Goal: Task Accomplishment & Management: Use online tool/utility

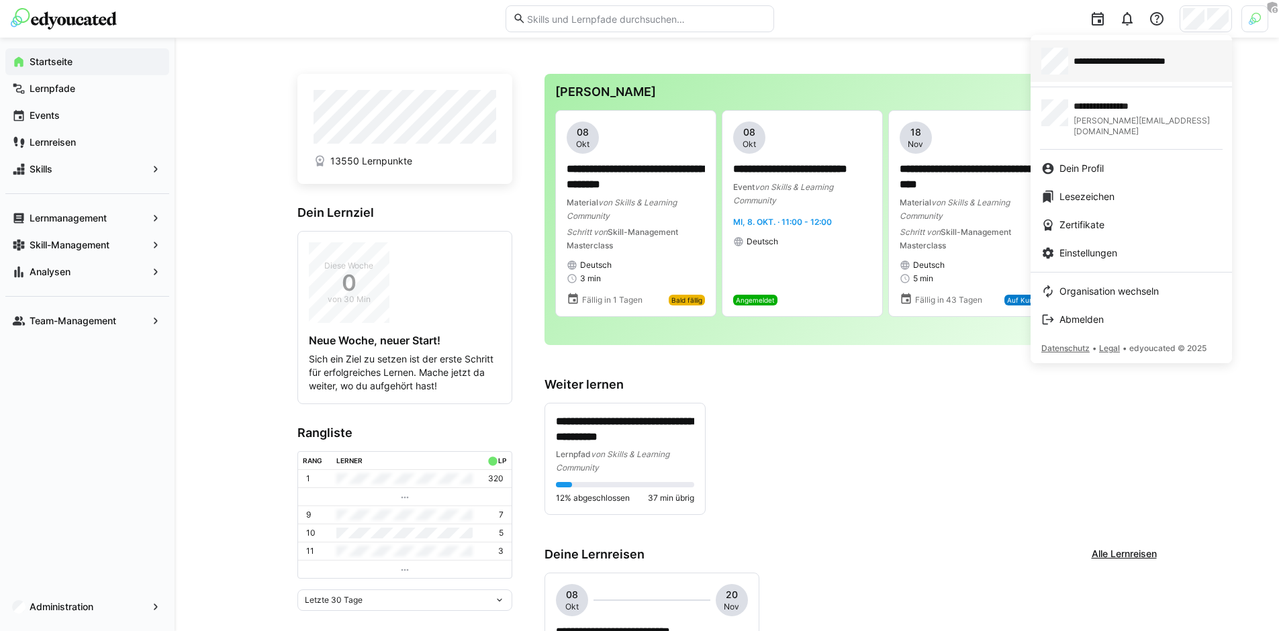
click at [1178, 55] on span "**********" at bounding box center [1138, 60] width 128 height 13
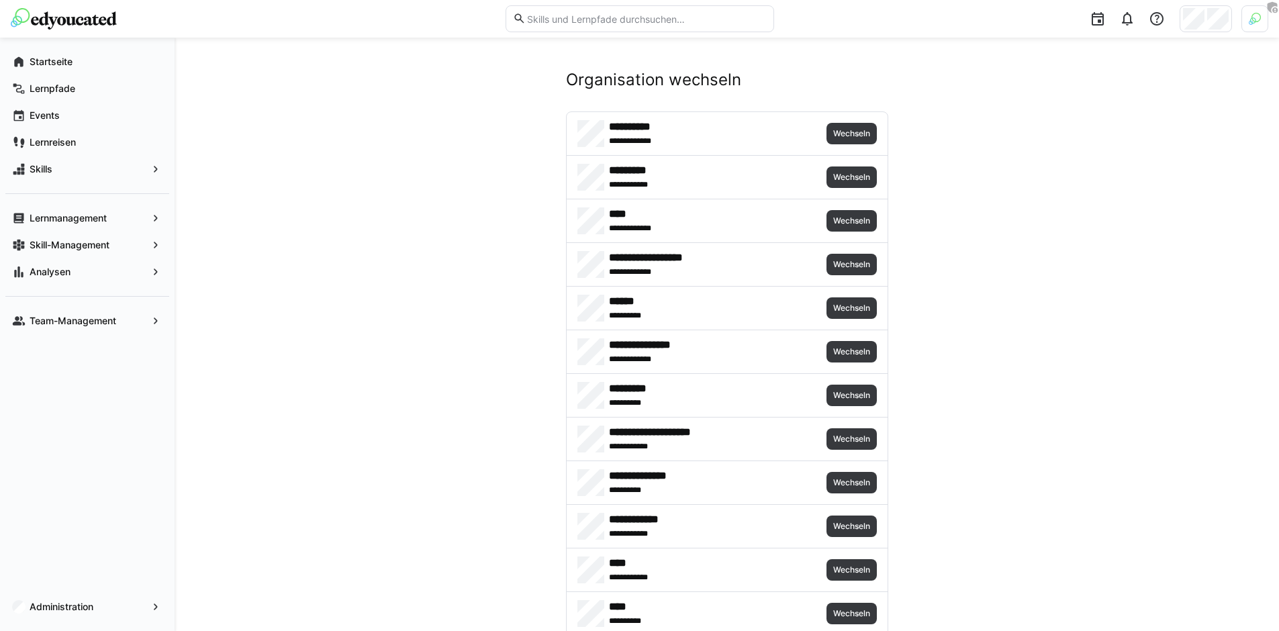
drag, startPoint x: 1245, startPoint y: 160, endPoint x: 1239, endPoint y: 91, distance: 68.7
click at [1259, 35] on div at bounding box center [1025, 19] width 485 height 38
click at [1256, 28] on div at bounding box center [1254, 18] width 27 height 27
click at [1100, 158] on span "Aktivieren" at bounding box center [1107, 157] width 42 height 11
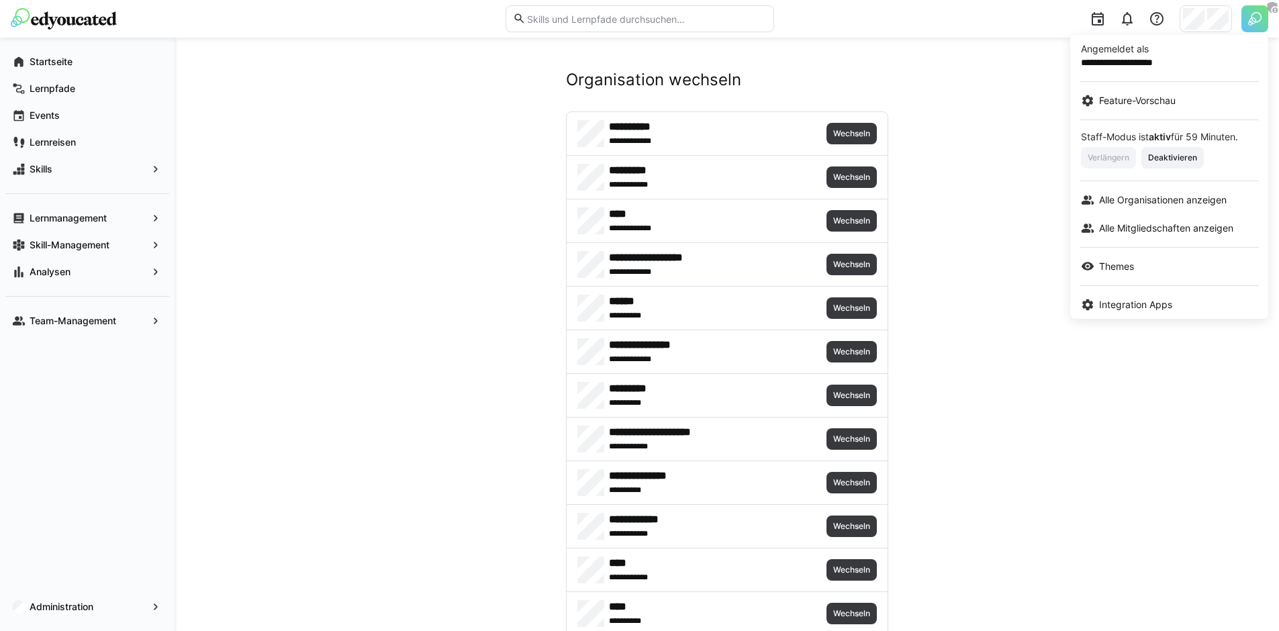
click at [1016, 218] on div at bounding box center [639, 315] width 1279 height 631
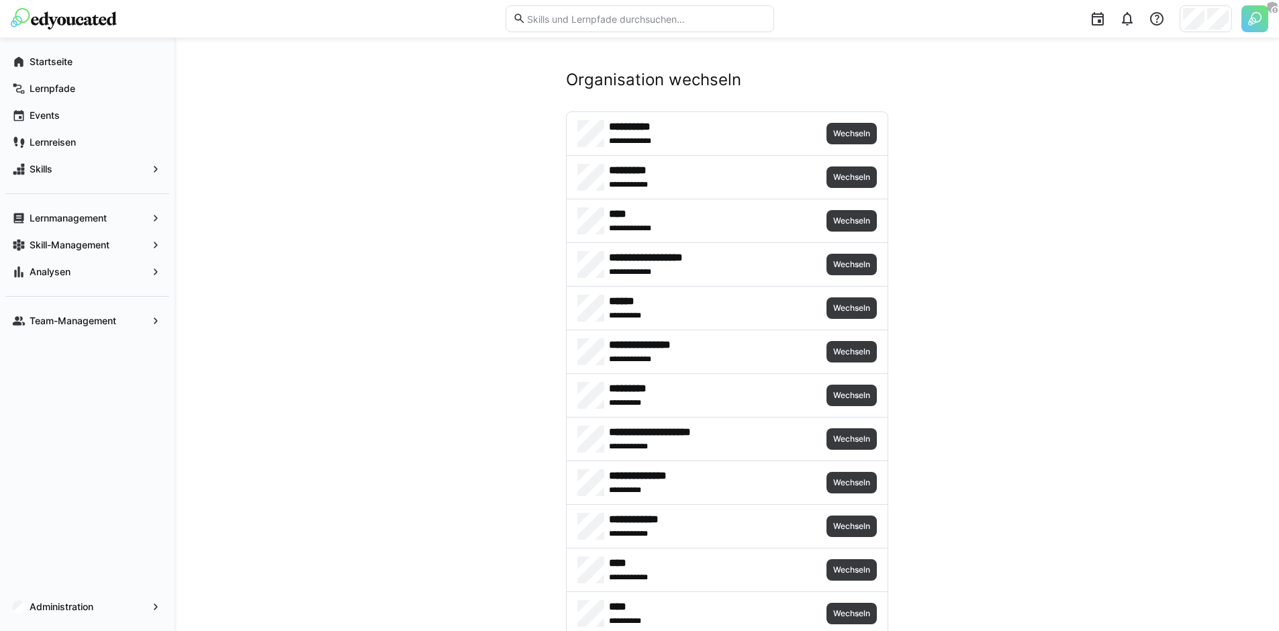
click at [1257, 24] on img at bounding box center [1254, 18] width 27 height 27
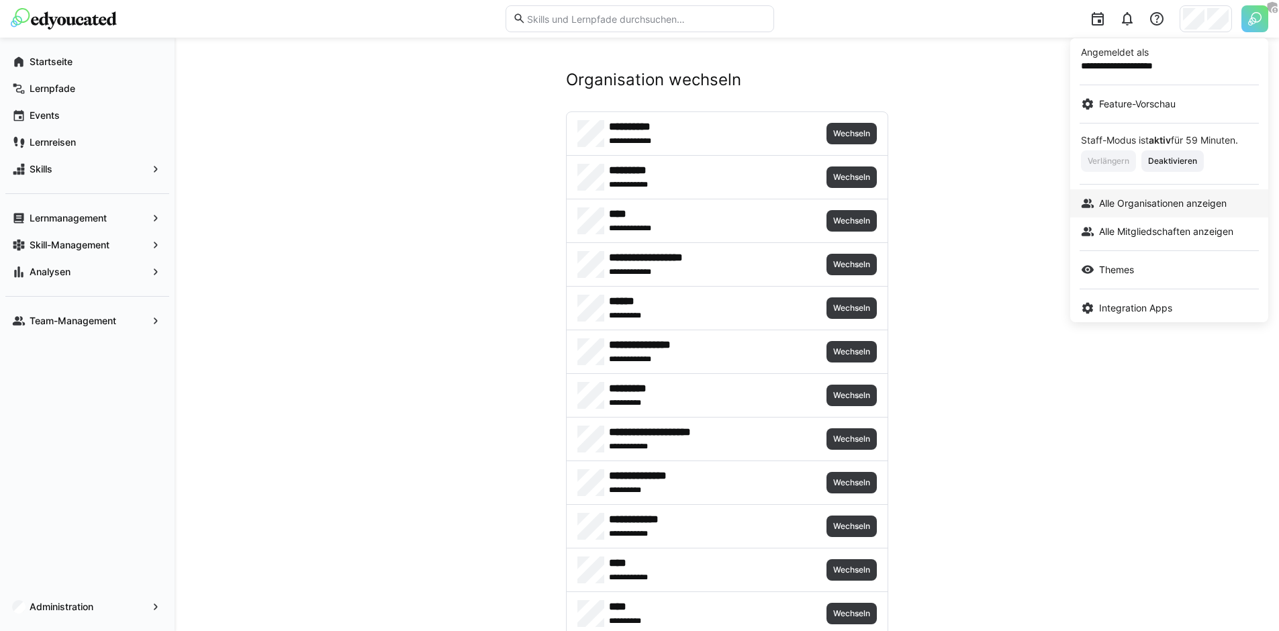
click at [1156, 209] on span "Alle Organisationen anzeigen" at bounding box center [1163, 203] width 128 height 13
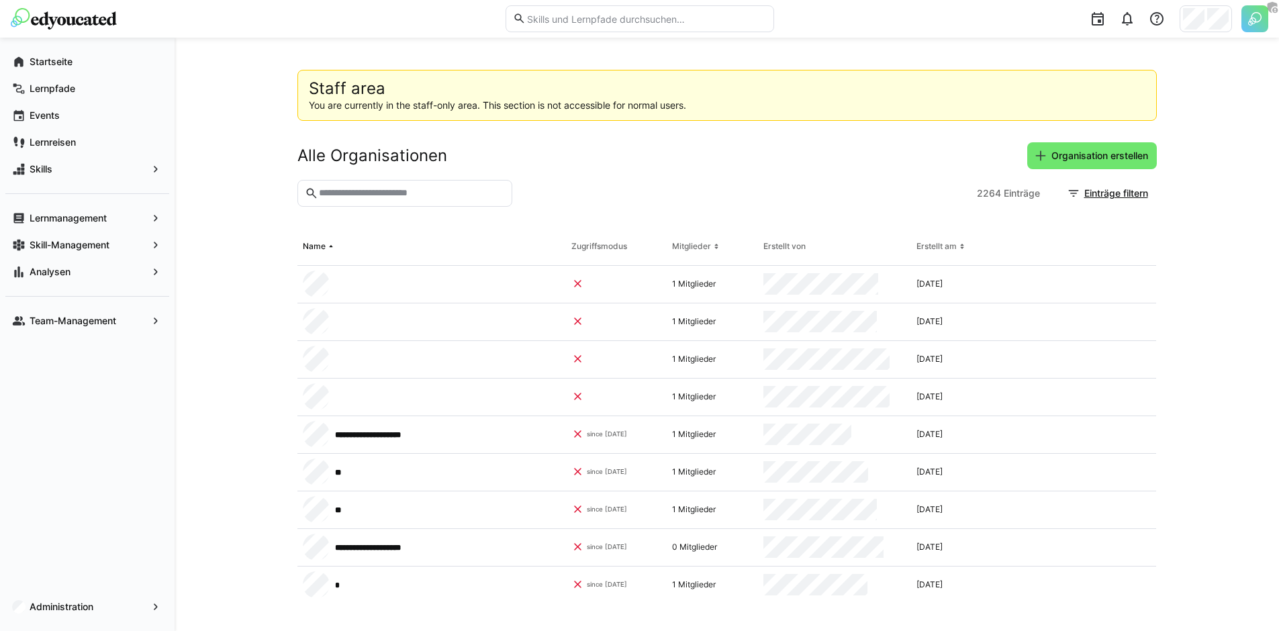
click at [379, 195] on input "text" at bounding box center [411, 193] width 187 height 12
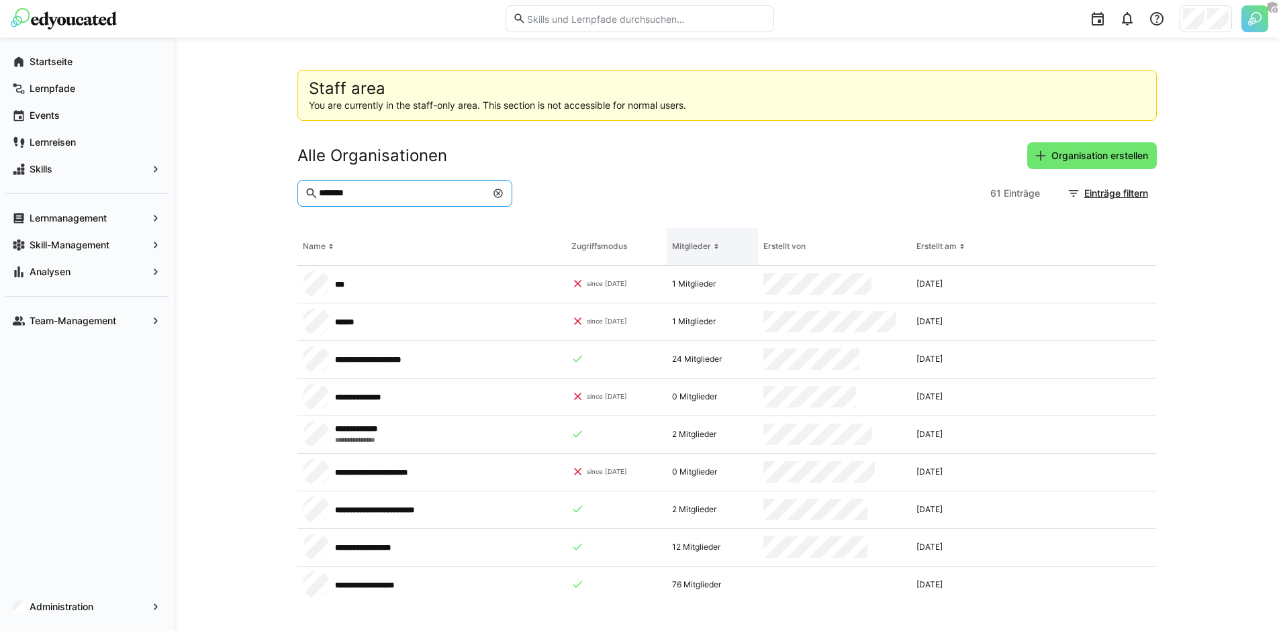
type input "********"
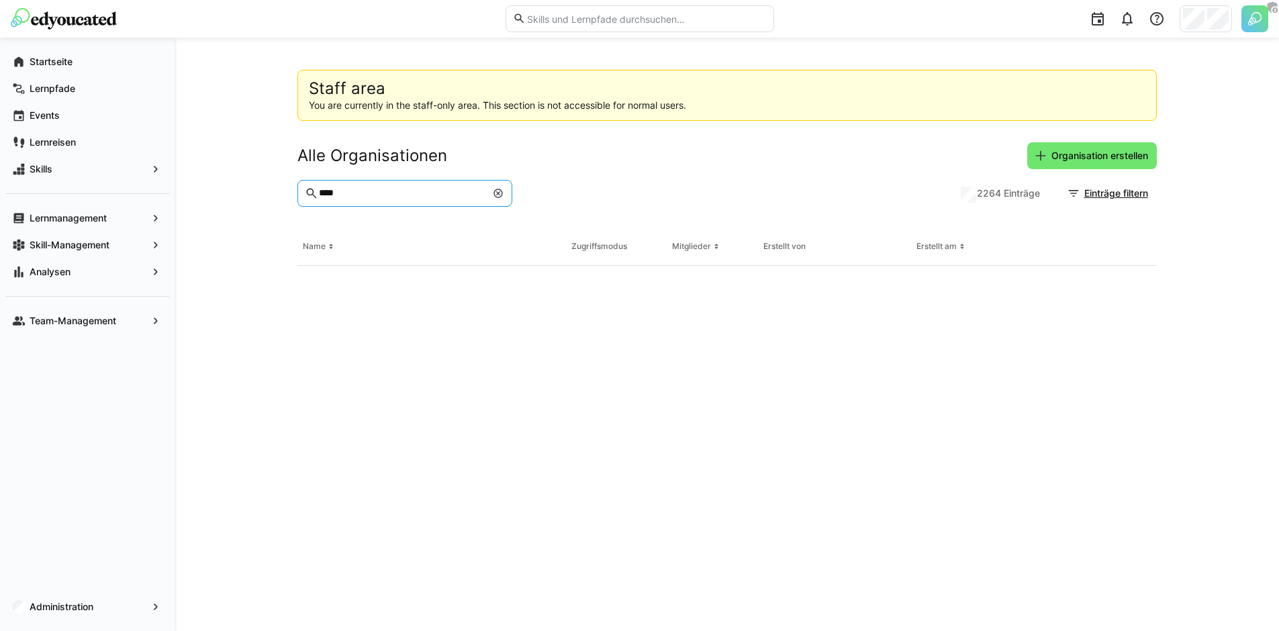
type input "*****"
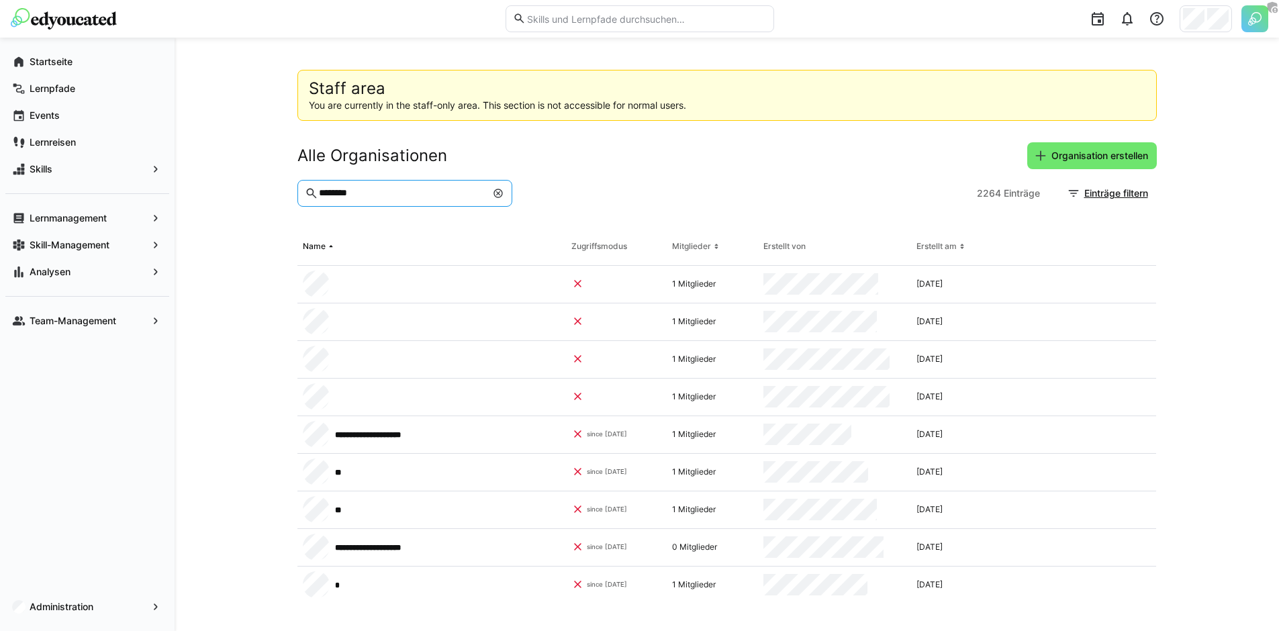
type input "*********"
click at [1239, 20] on div at bounding box center [1025, 19] width 485 height 38
click at [1246, 23] on img at bounding box center [1254, 18] width 27 height 27
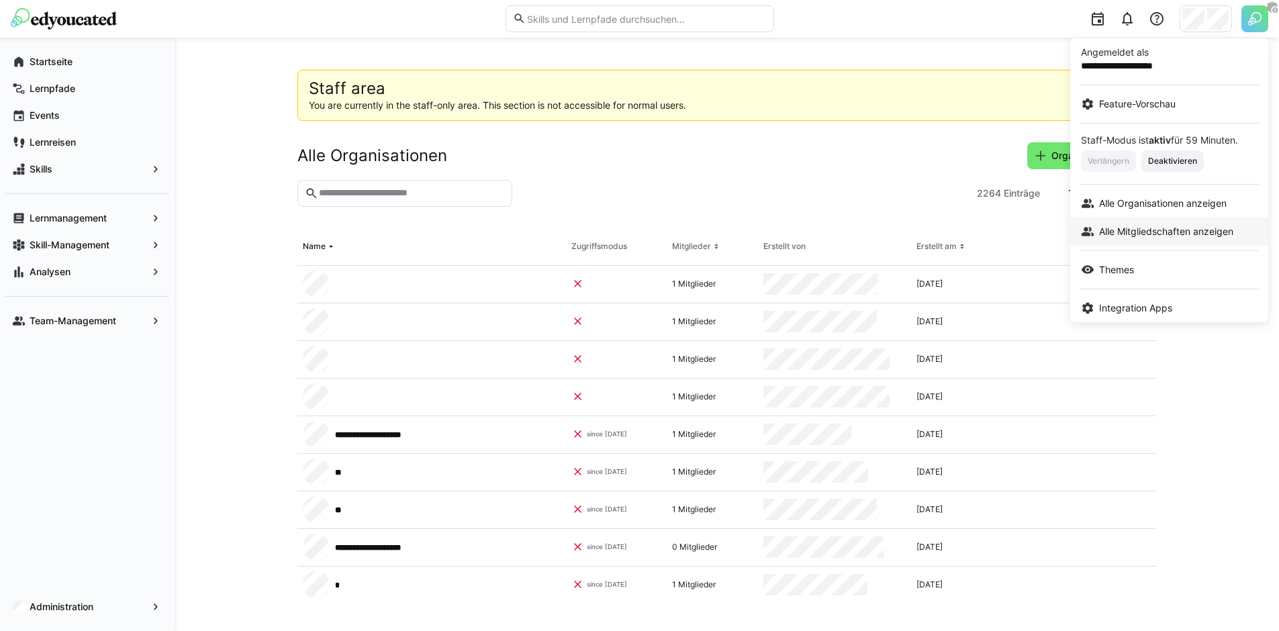
click at [1171, 229] on span "Alle Mitgliedschaften anzeigen" at bounding box center [1166, 231] width 134 height 13
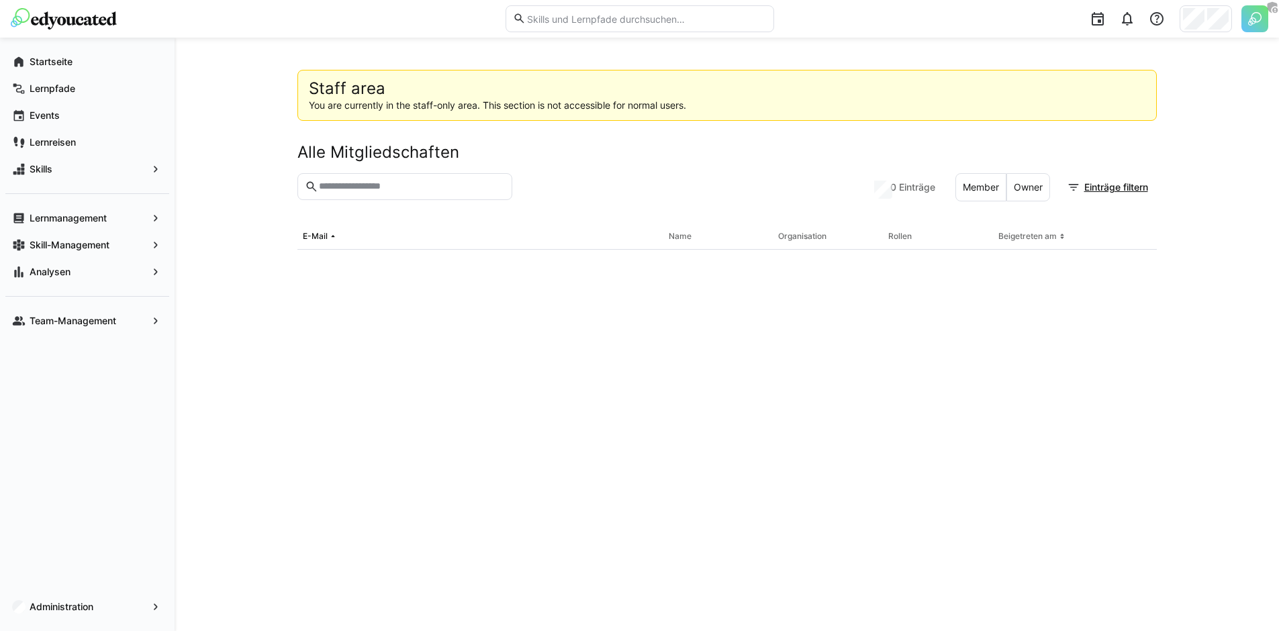
click at [420, 191] on input "text" at bounding box center [411, 187] width 187 height 12
paste input "**********"
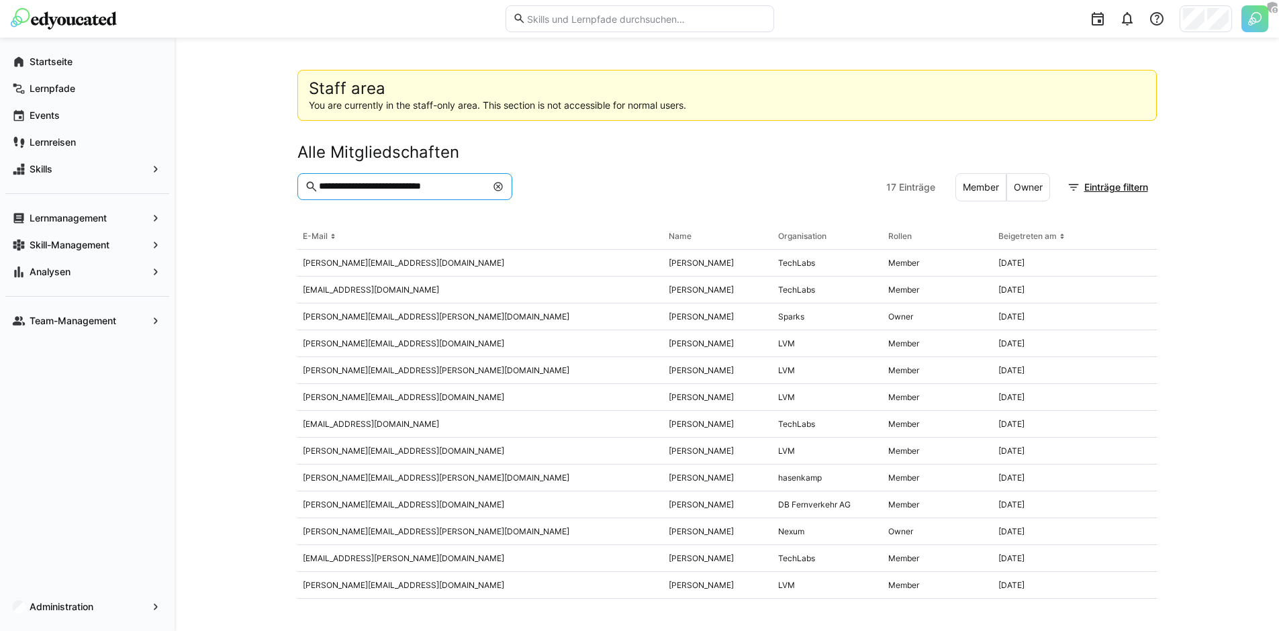
type input "**********"
click at [499, 185] on eds-icon at bounding box center [498, 186] width 11 height 11
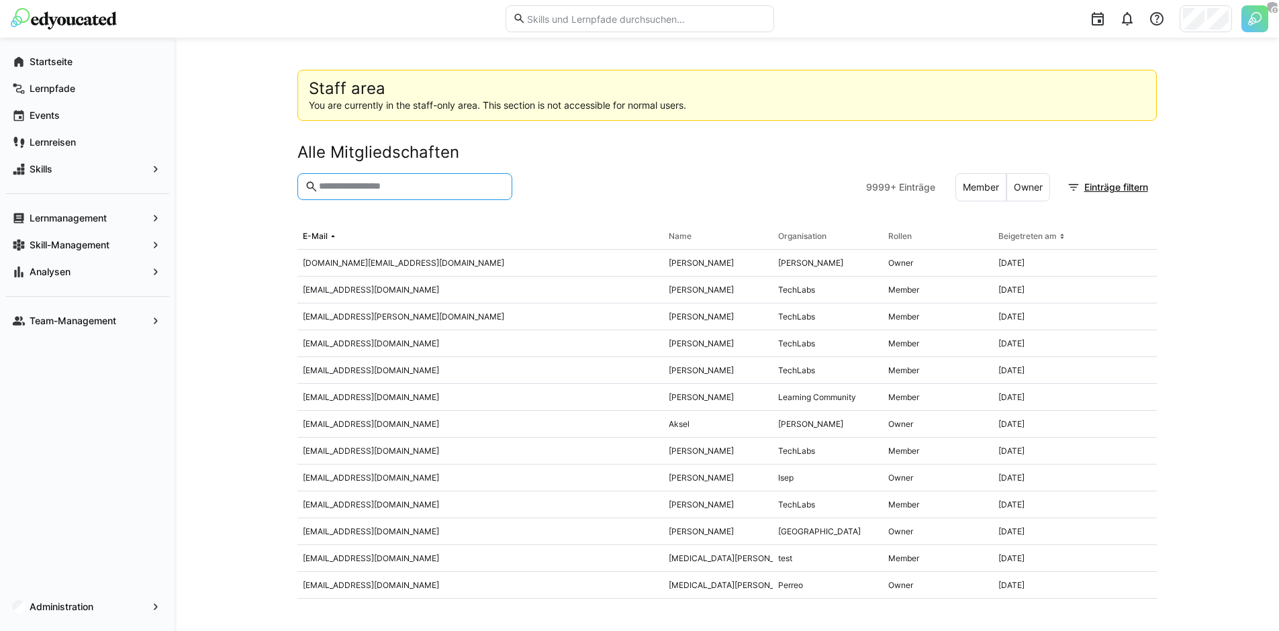
click at [1223, 38] on div "Startseite Lernpfade Events Lernreisen Skills Lernmanagement Skill-Management A…" at bounding box center [639, 315] width 1279 height 631
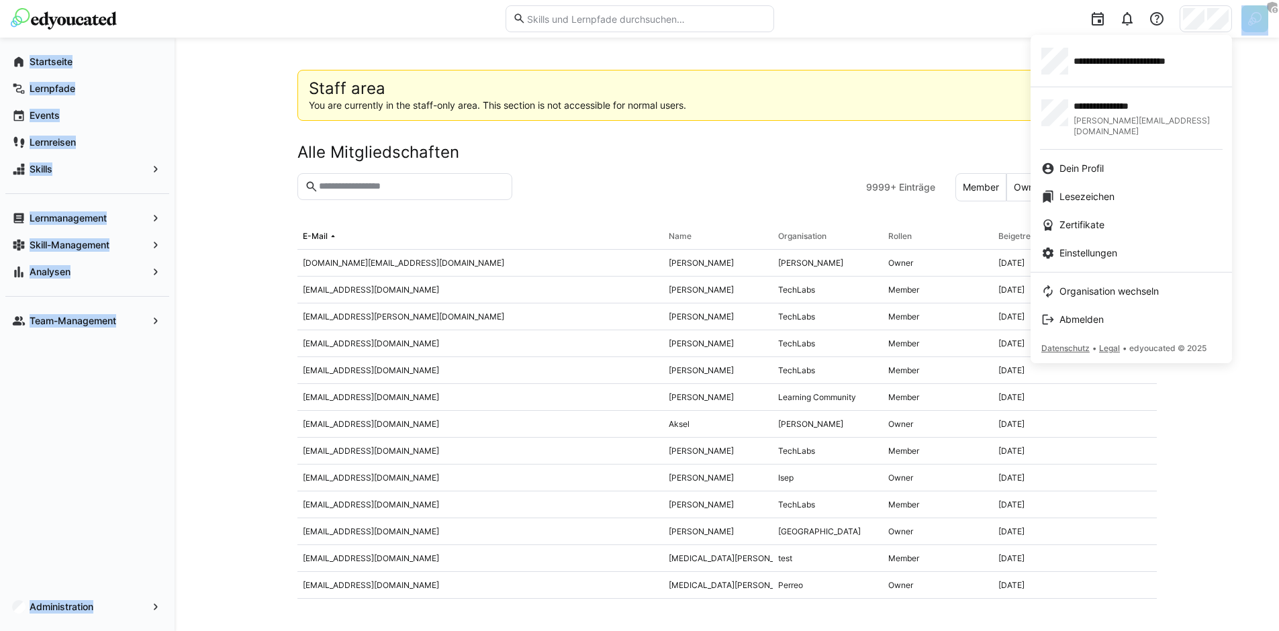
click at [1176, 59] on span "**********" at bounding box center [1138, 60] width 128 height 13
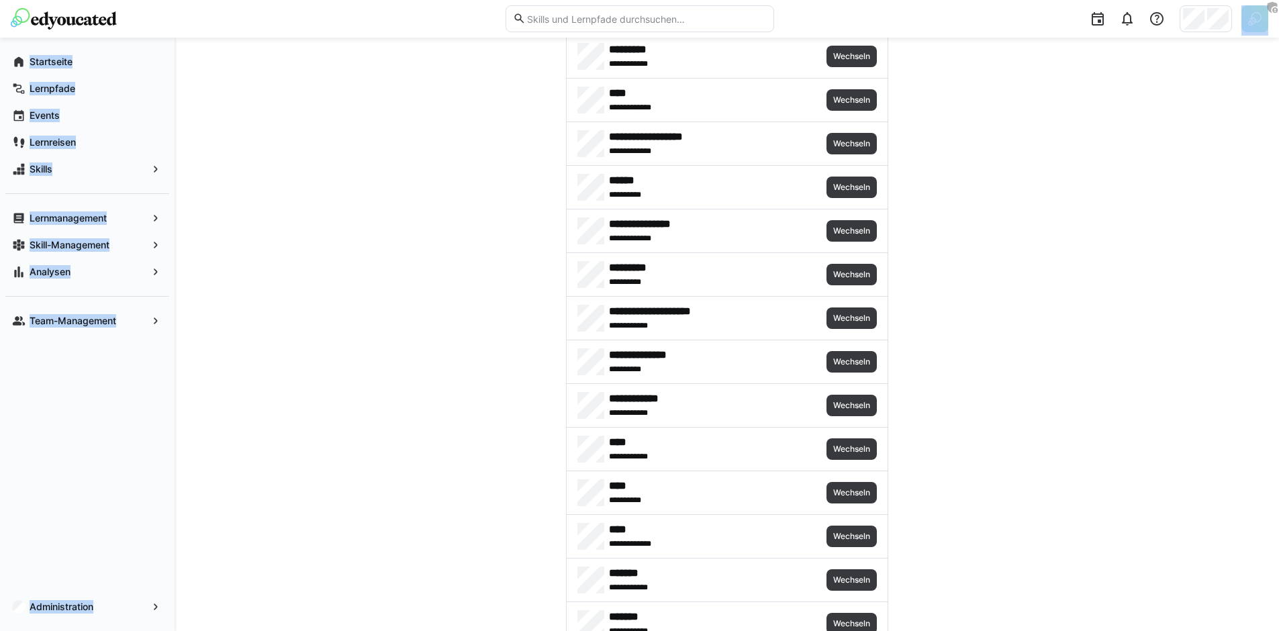
scroll to position [126, 0]
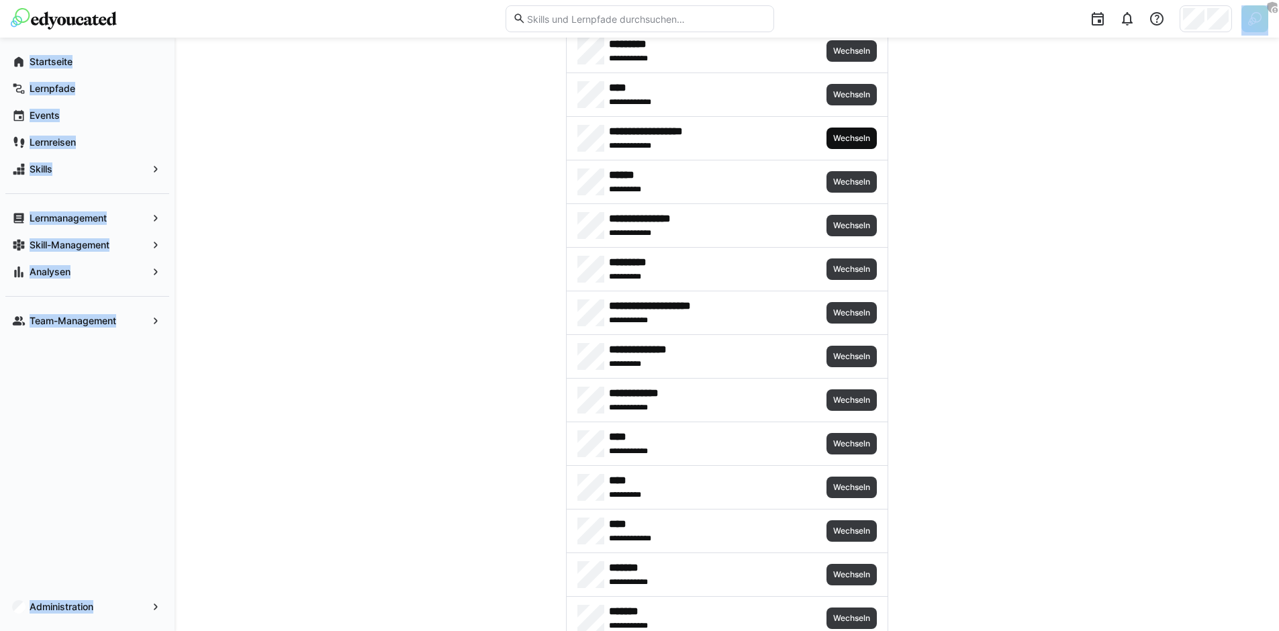
click at [862, 132] on span "Wechseln" at bounding box center [851, 138] width 50 height 21
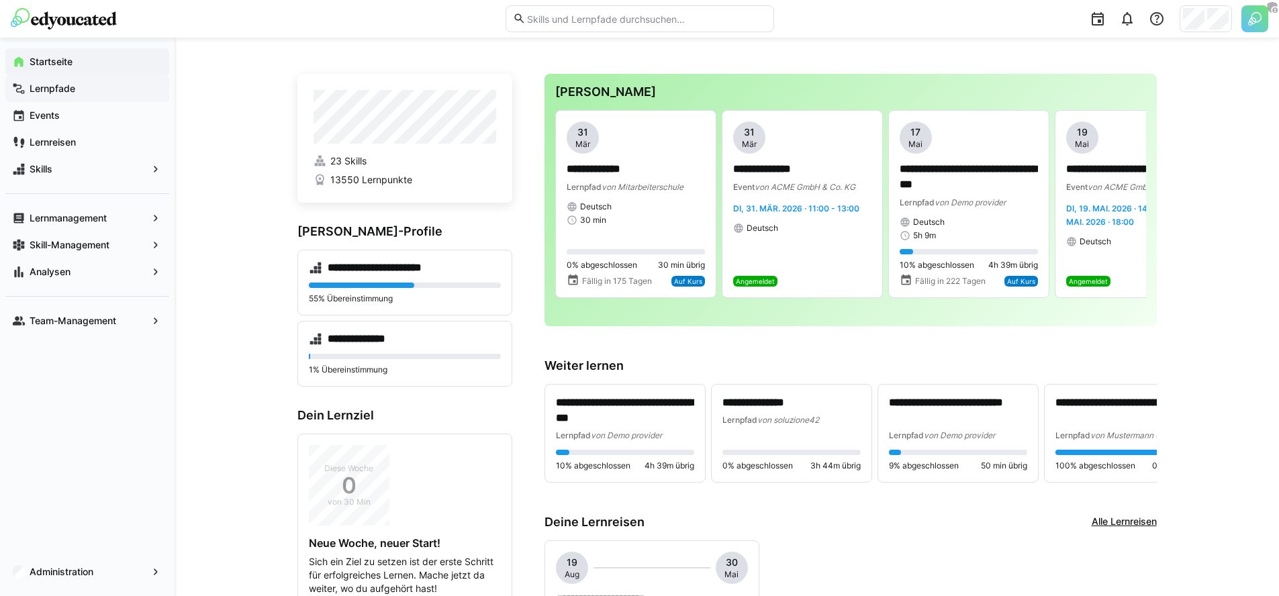
click at [142, 91] on span "Lernpfade" at bounding box center [95, 88] width 135 height 13
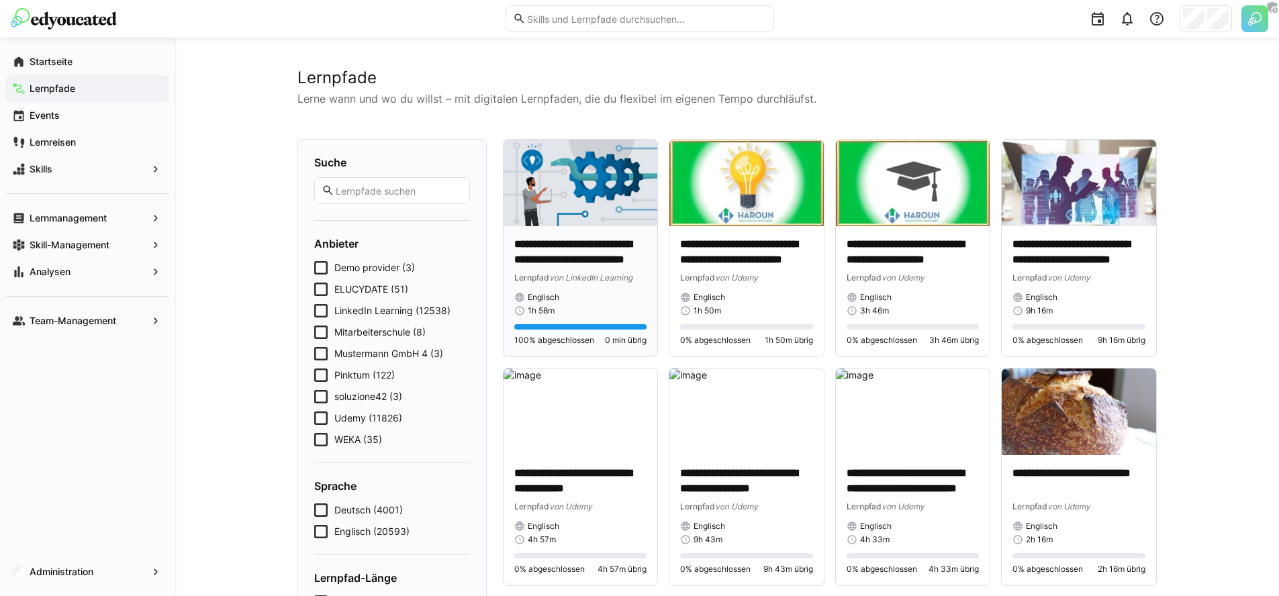
scroll to position [3, 0]
click at [0, 0] on app-navigation-label "Skill-Management" at bounding box center [0, 0] width 0 height 0
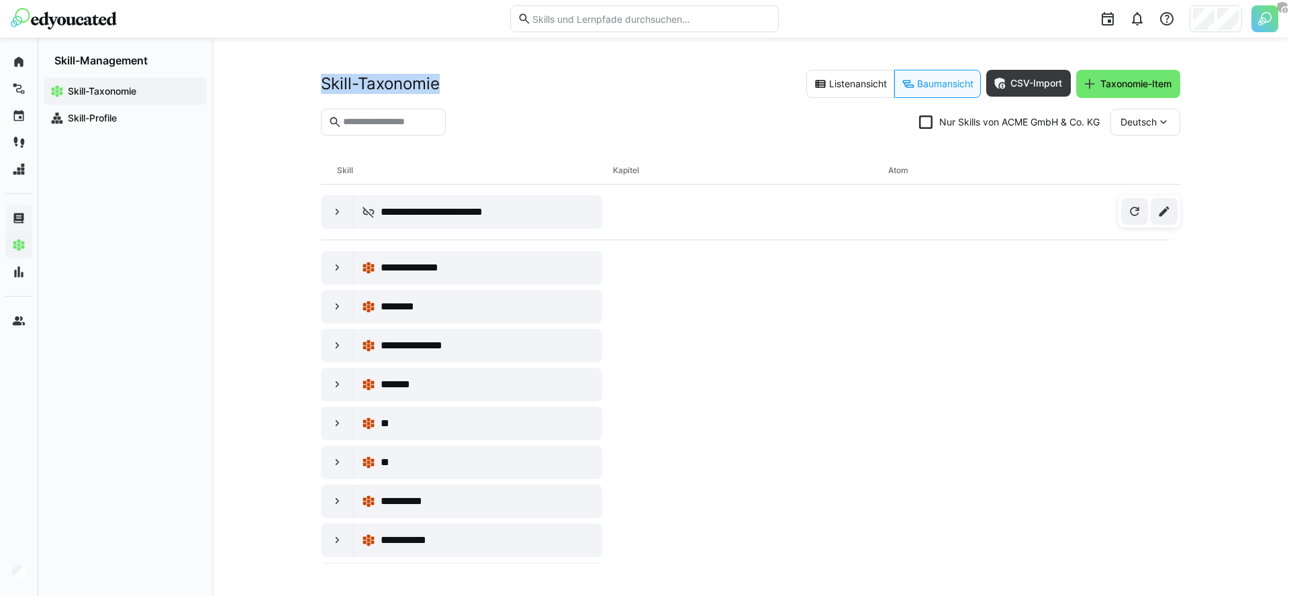
drag, startPoint x: 330, startPoint y: 84, endPoint x: 473, endPoint y: 82, distance: 143.7
click at [472, 83] on div "Skill-Taxonomie Listenansicht Baumansicht CSV-Import Taxonomie-Item" at bounding box center [750, 84] width 859 height 28
click at [473, 82] on div "Skill-Taxonomie Listenansicht Baumansicht CSV-Import Taxonomie-Item" at bounding box center [750, 84] width 859 height 28
click at [328, 263] on div at bounding box center [338, 268] width 32 height 32
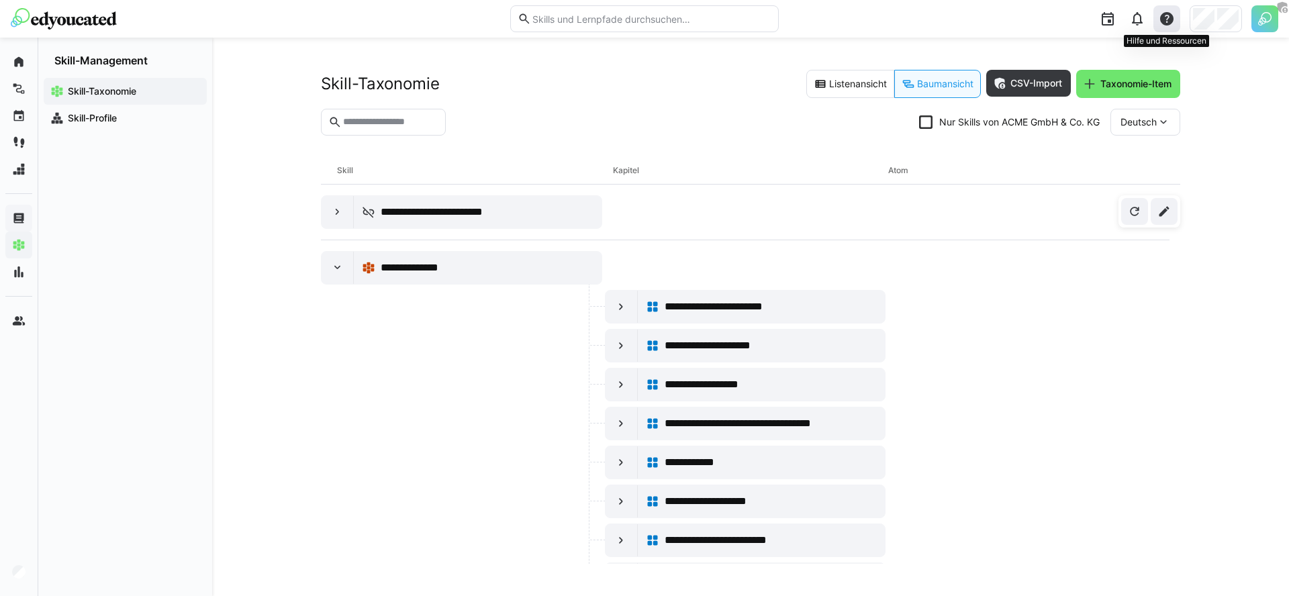
click at [1170, 23] on eds-icon at bounding box center [1167, 19] width 16 height 16
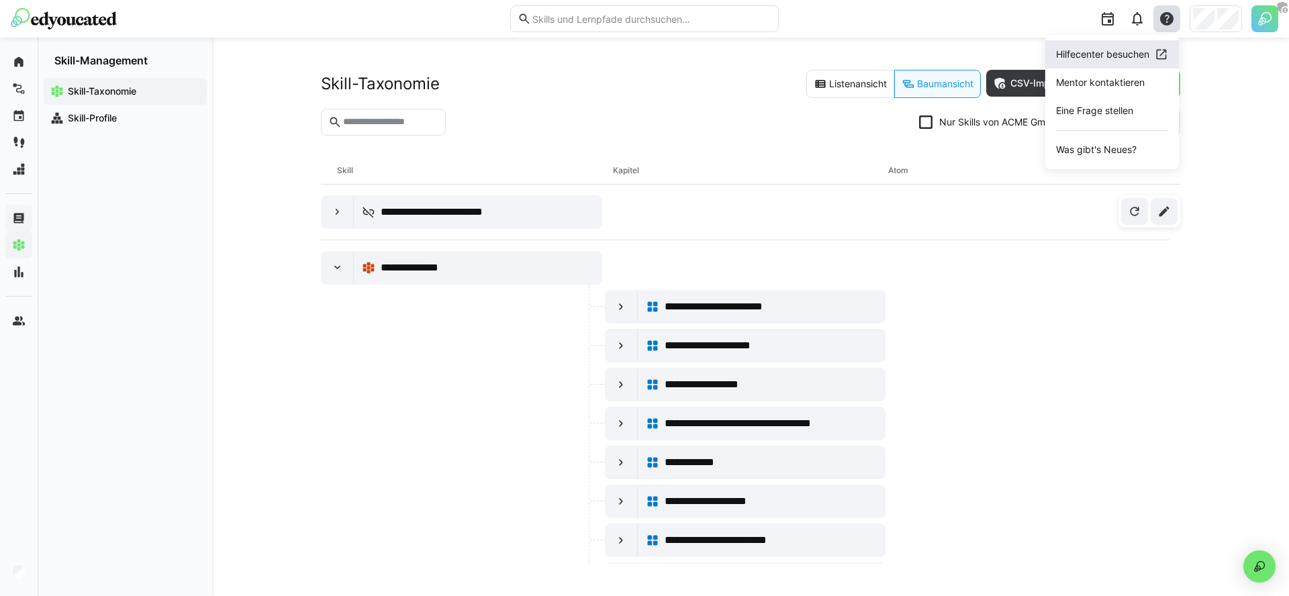
click at [1090, 56] on div "Hilfecenter besuchen" at bounding box center [1102, 54] width 93 height 13
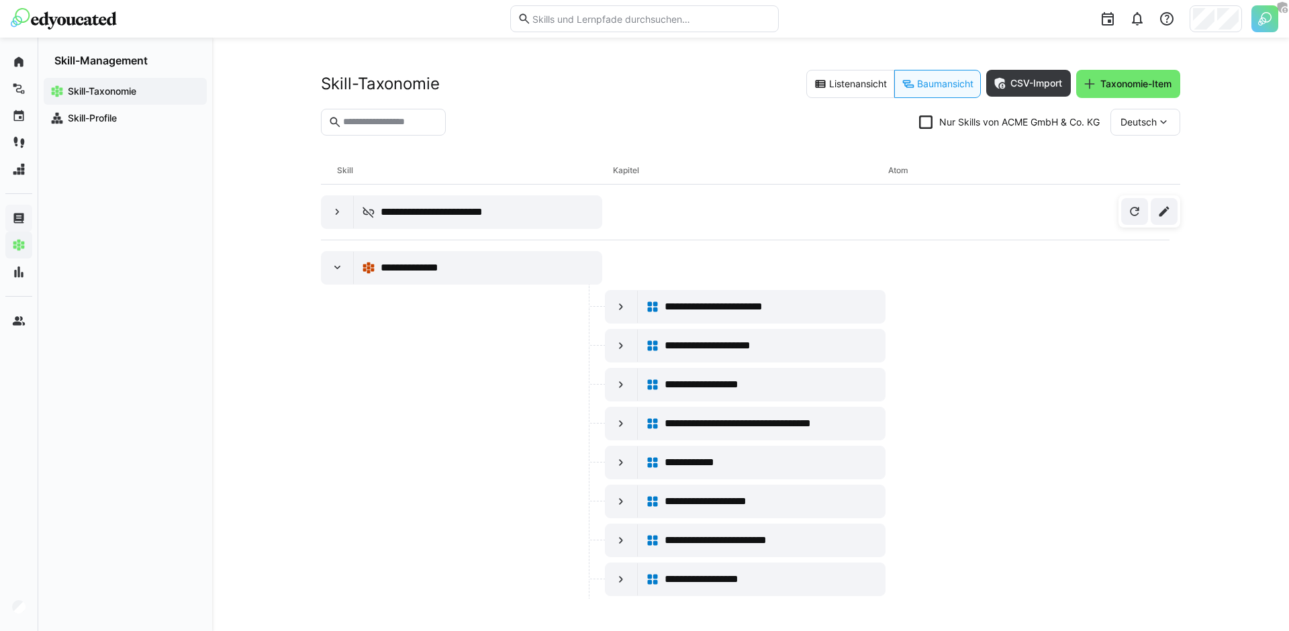
click at [3, 220] on div "Startseite Lernpfade Events Lernreisen Skills Lernmanagement Skill-Management A…" at bounding box center [19, 191] width 38 height 307
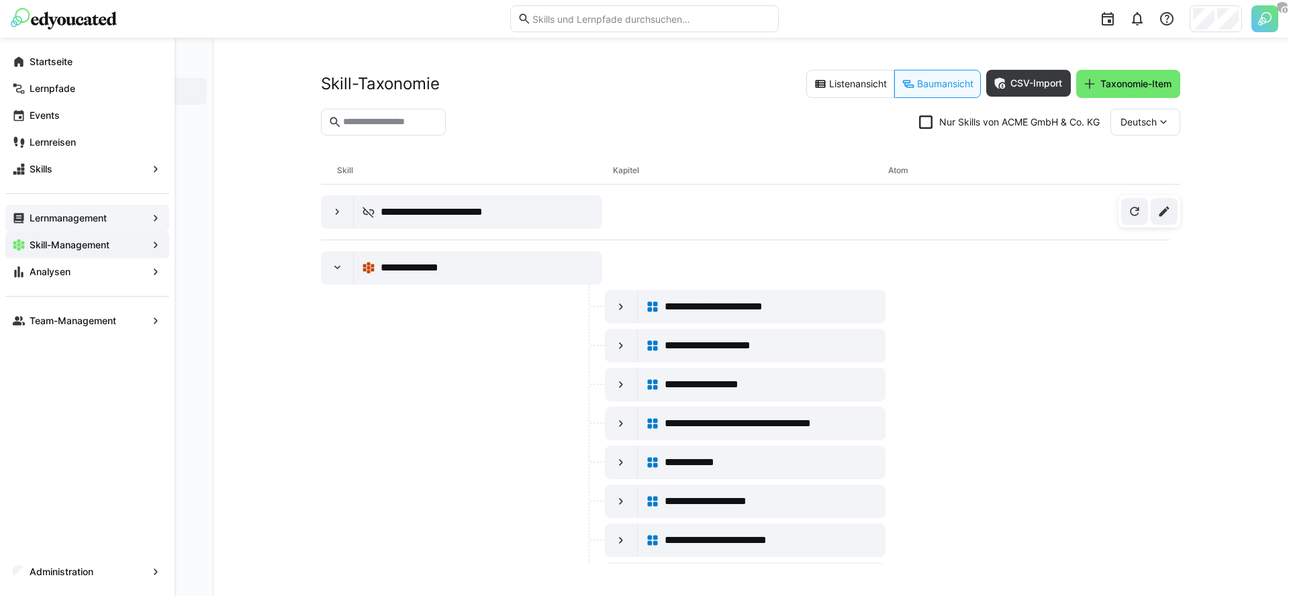
click at [0, 0] on app-navigation-label "Lernmanagement" at bounding box center [0, 0] width 0 height 0
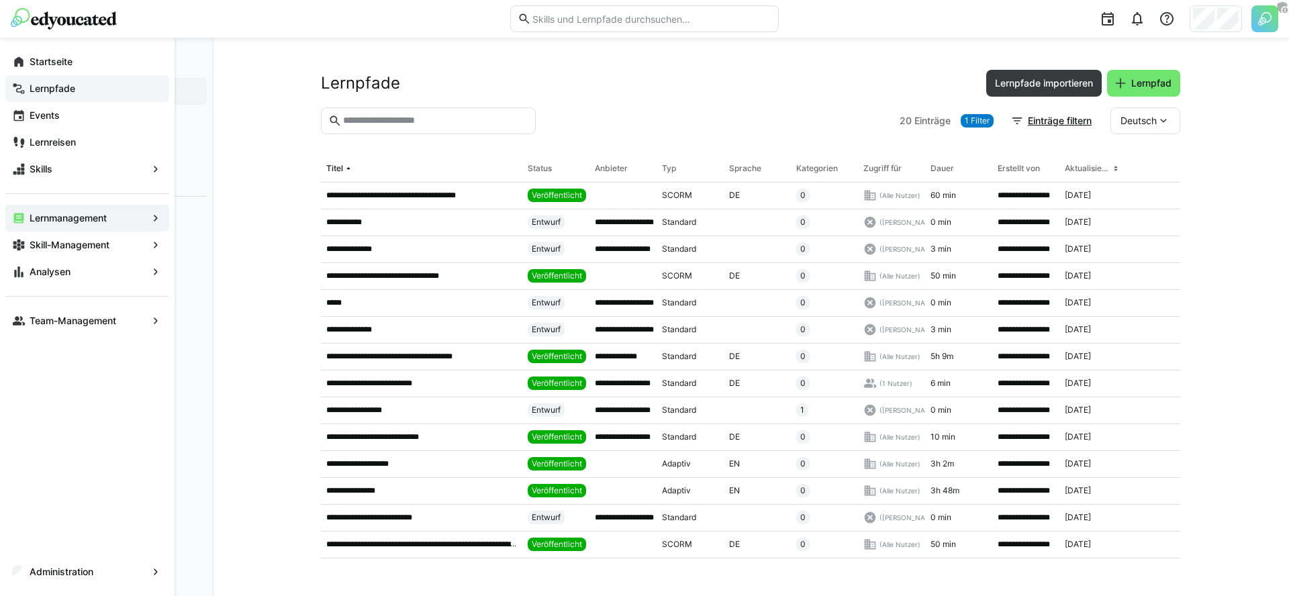
click at [77, 87] on span "Lernpfade" at bounding box center [95, 88] width 135 height 13
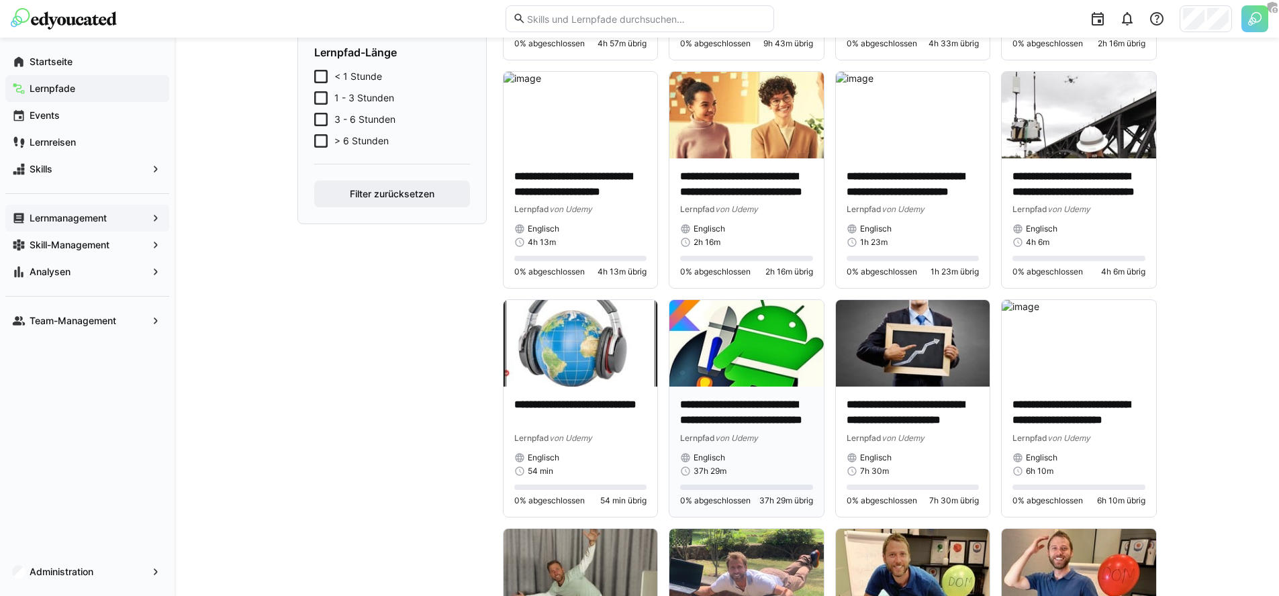
scroll to position [590, 0]
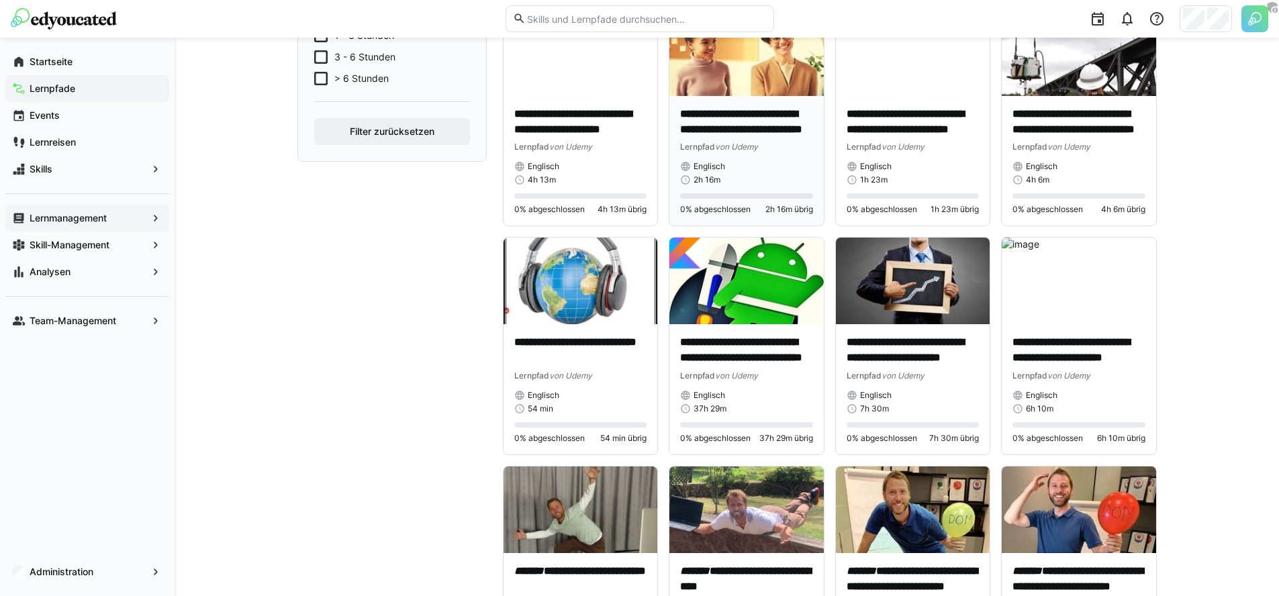
click at [753, 120] on p "**********" at bounding box center [746, 122] width 133 height 31
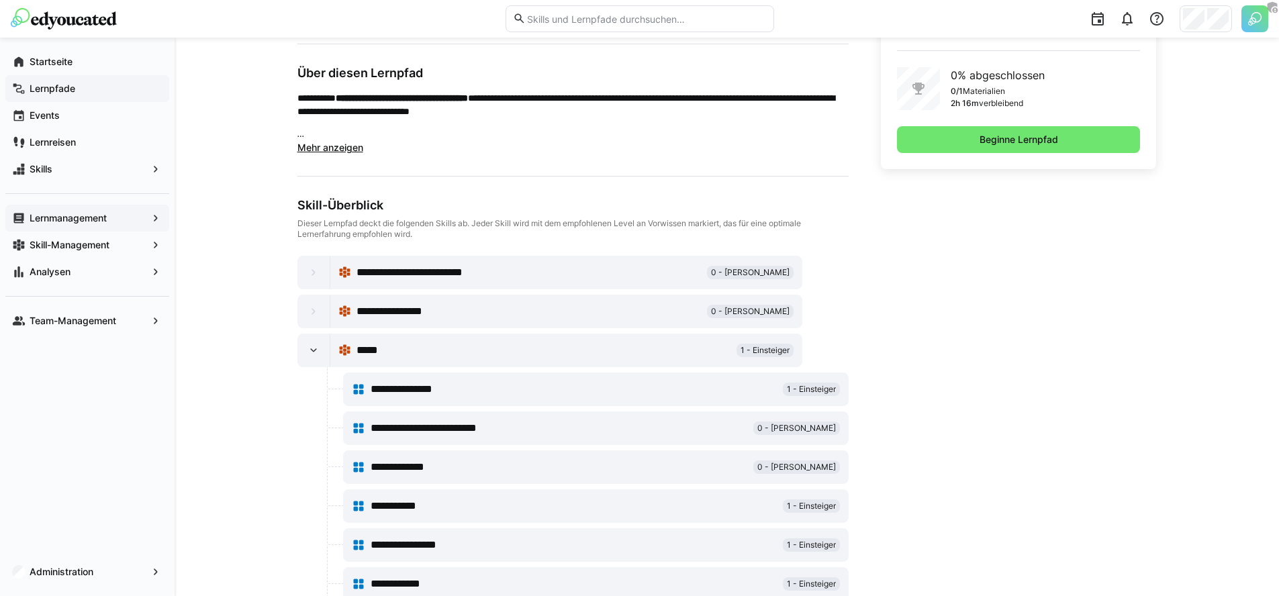
scroll to position [202, 0]
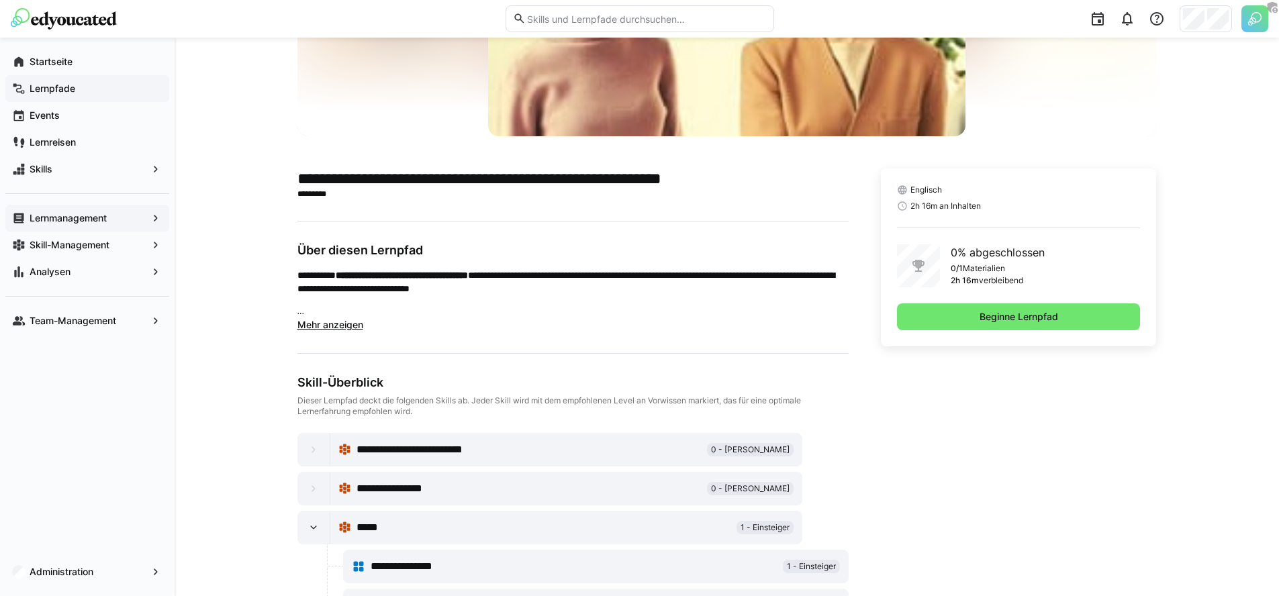
click at [0, 0] on app-navigation-label "Lernmanagement" at bounding box center [0, 0] width 0 height 0
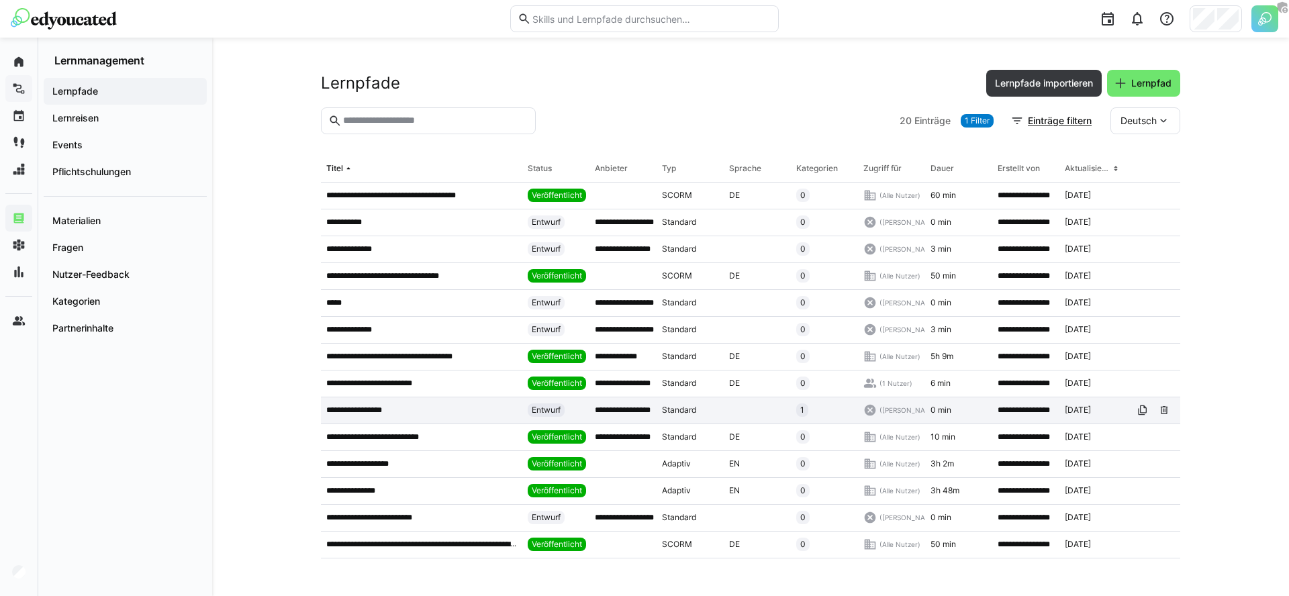
click at [432, 409] on app-table-first-column "**********" at bounding box center [421, 410] width 191 height 11
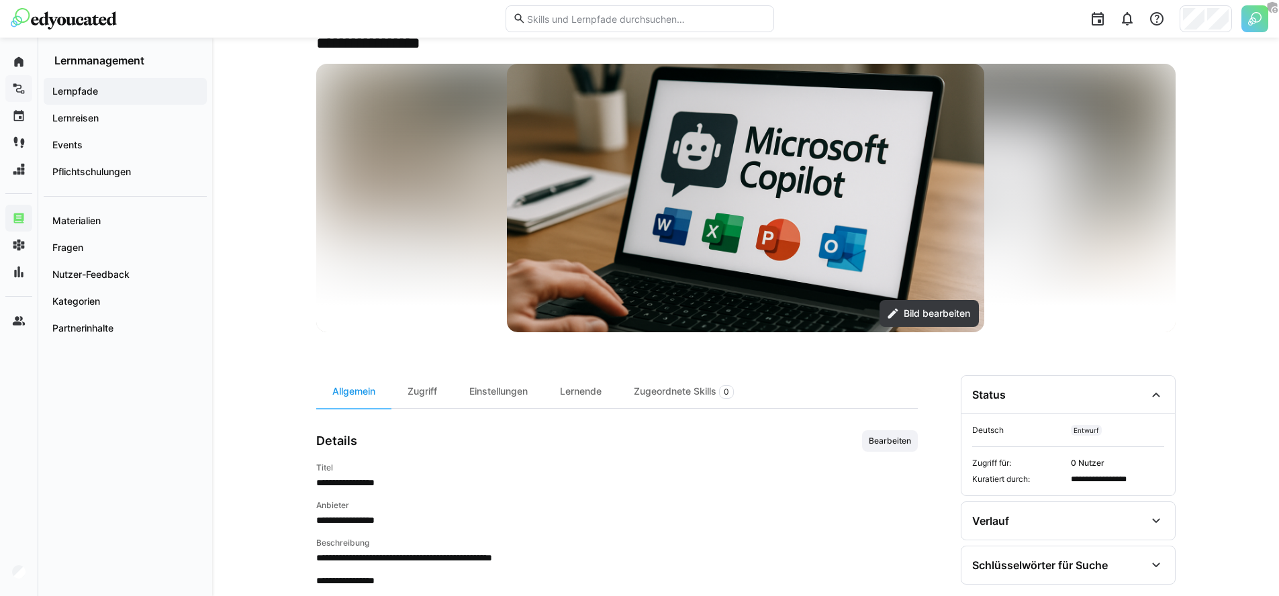
scroll to position [88, 0]
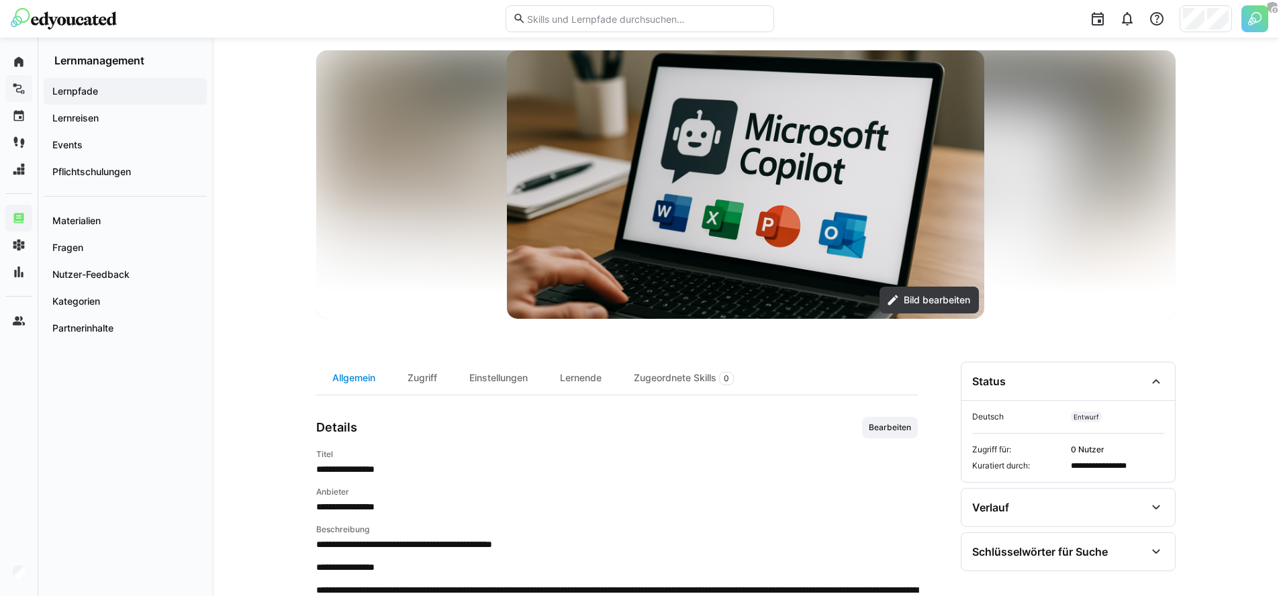
click at [356, 385] on div "Allgemein" at bounding box center [353, 378] width 75 height 33
click at [407, 385] on div "Zugriff" at bounding box center [422, 378] width 62 height 33
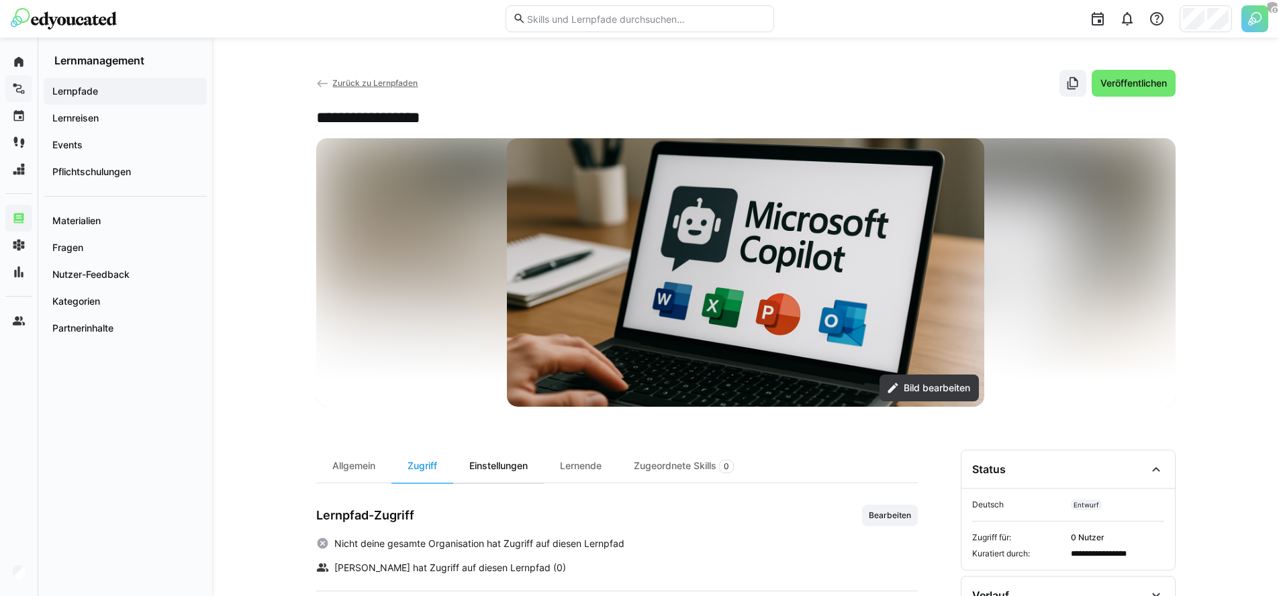
click at [501, 466] on div "Einstellungen" at bounding box center [498, 466] width 91 height 33
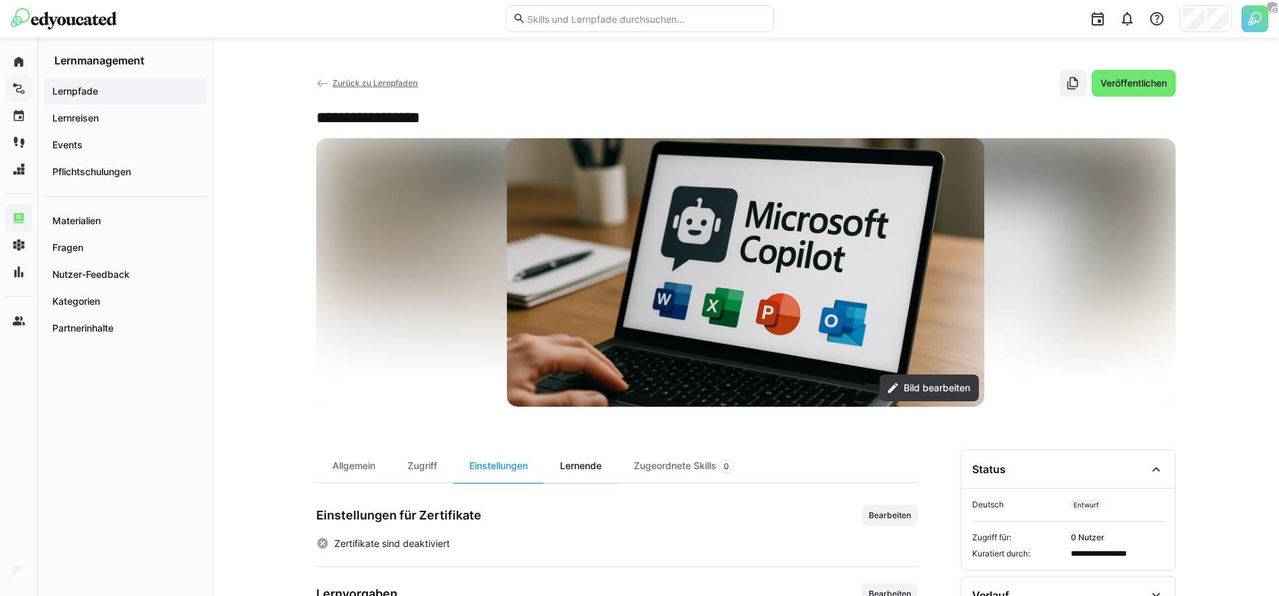
click at [593, 472] on div "Lernende" at bounding box center [581, 466] width 74 height 33
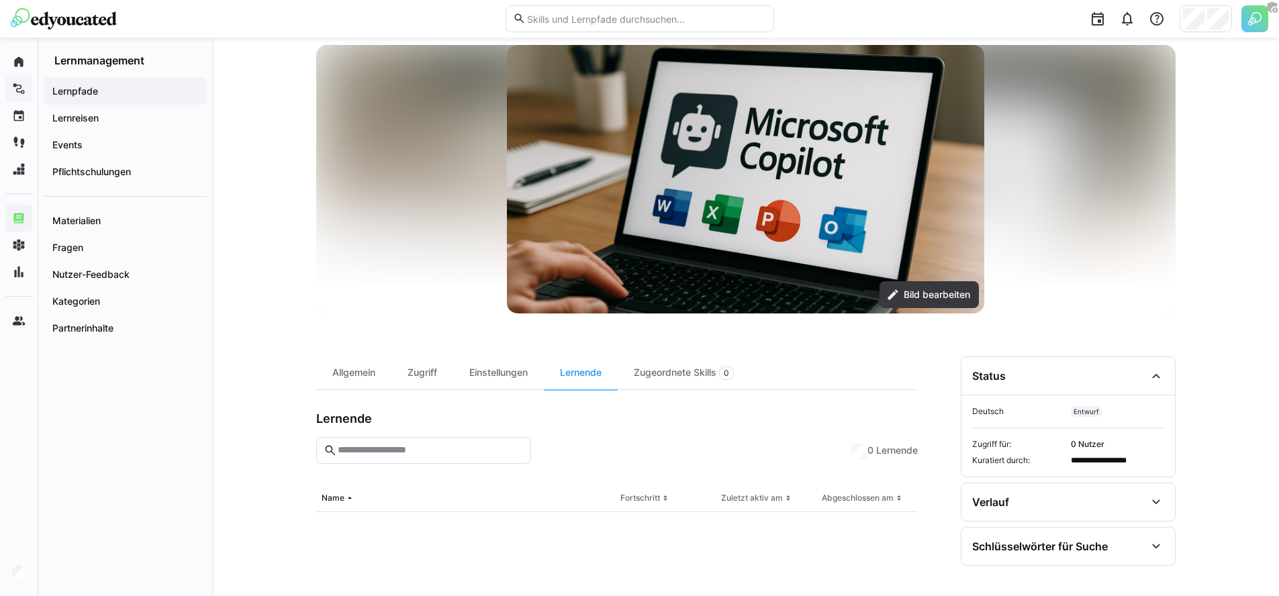
scroll to position [95, 0]
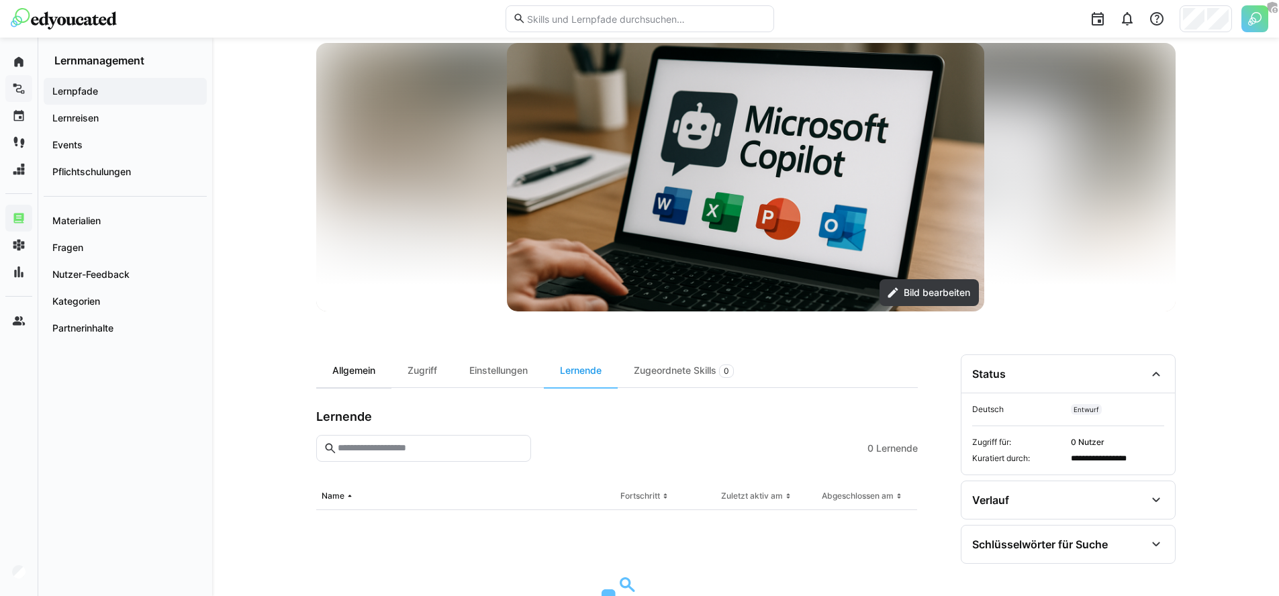
click at [375, 381] on div "Allgemein" at bounding box center [353, 370] width 75 height 33
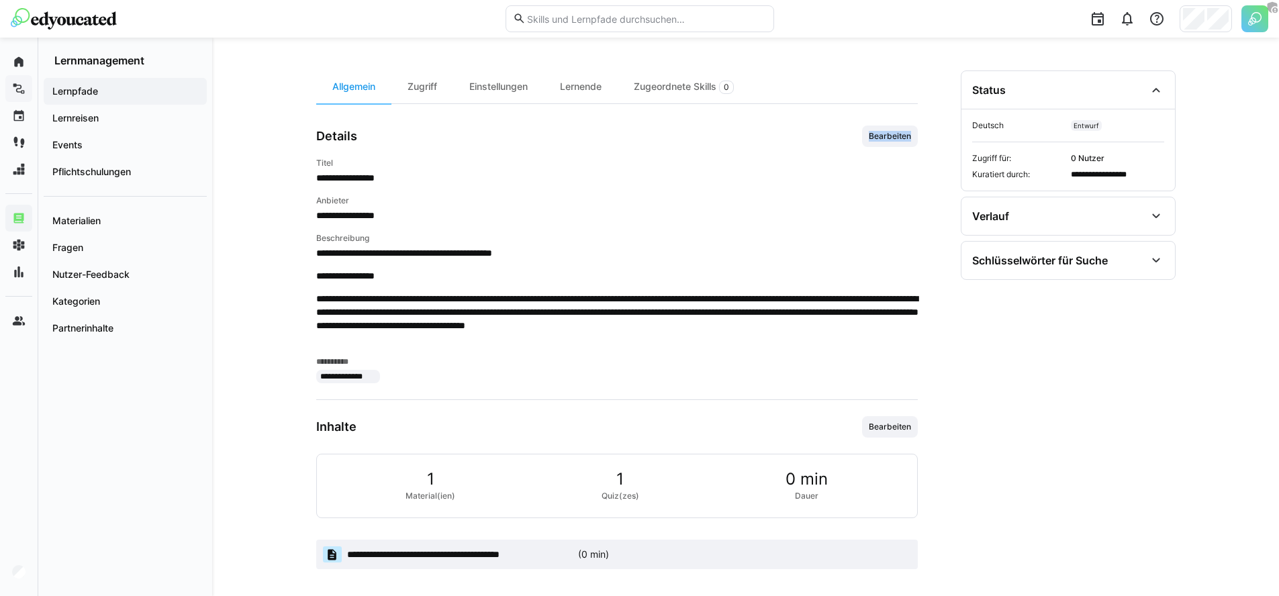
scroll to position [380, 0]
click at [898, 131] on span "Bearbeiten" at bounding box center [889, 135] width 45 height 11
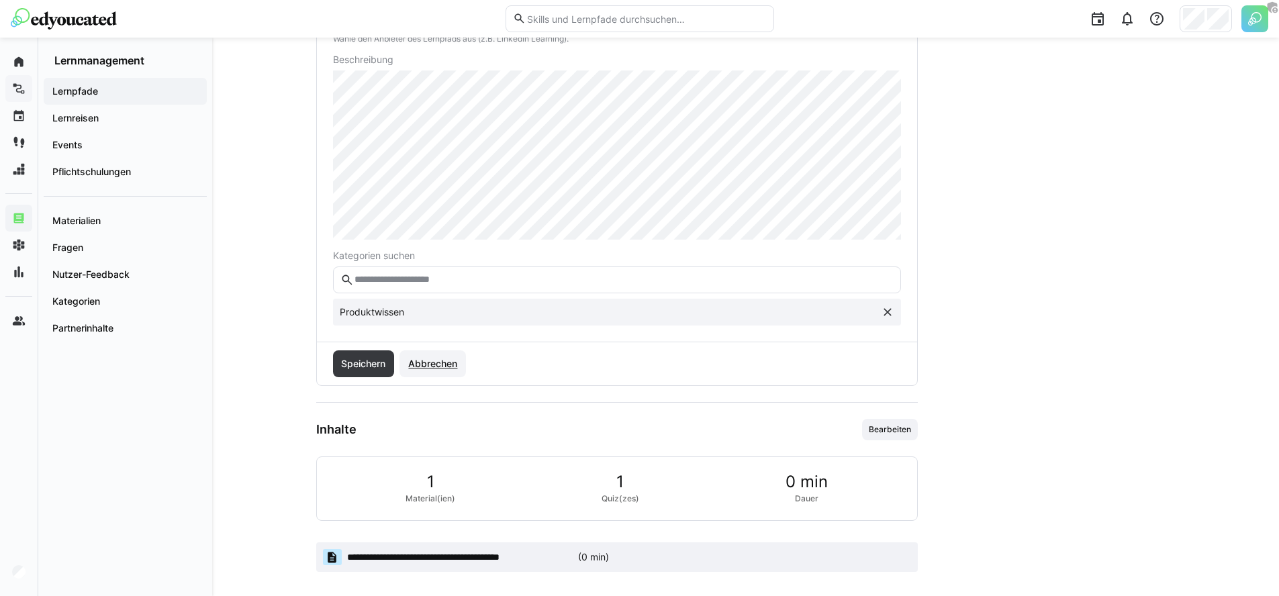
scroll to position [638, 0]
click at [426, 366] on span "Abbrechen" at bounding box center [432, 362] width 53 height 13
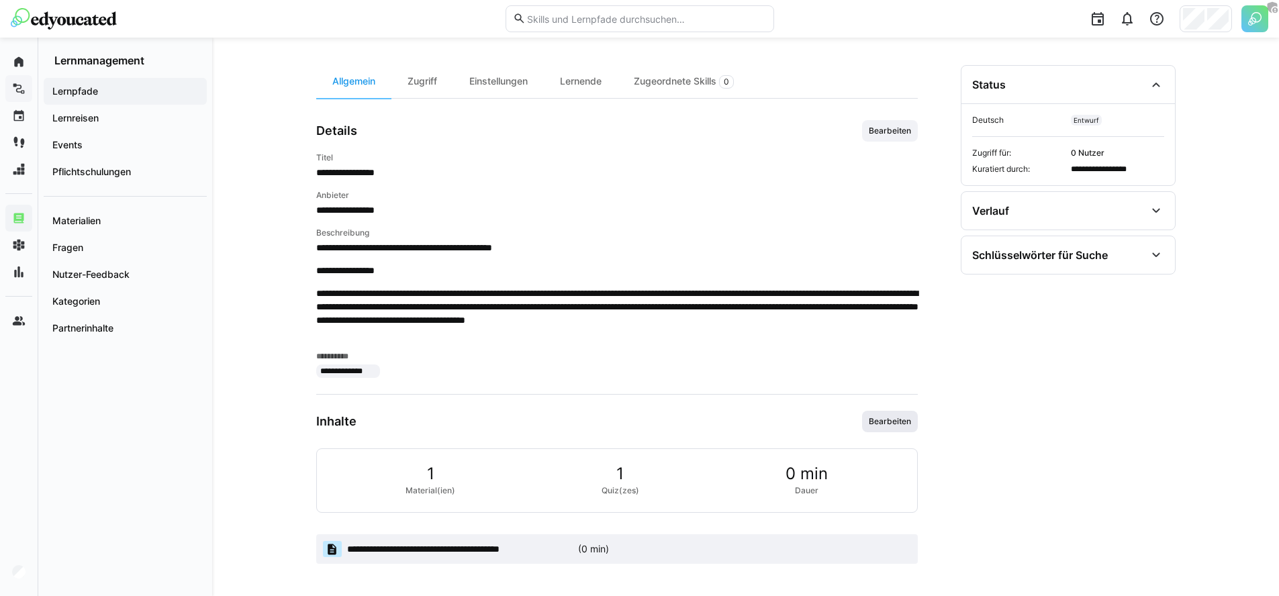
click at [880, 422] on span "Bearbeiten" at bounding box center [889, 421] width 45 height 11
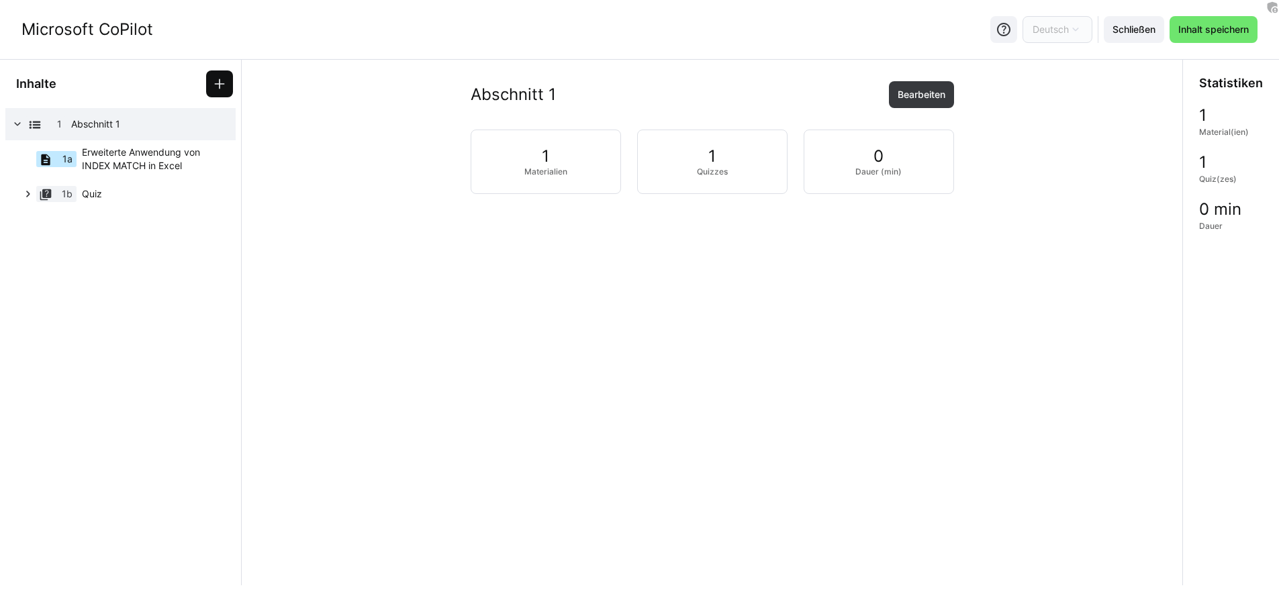
click at [214, 89] on eds-icon at bounding box center [219, 83] width 13 height 13
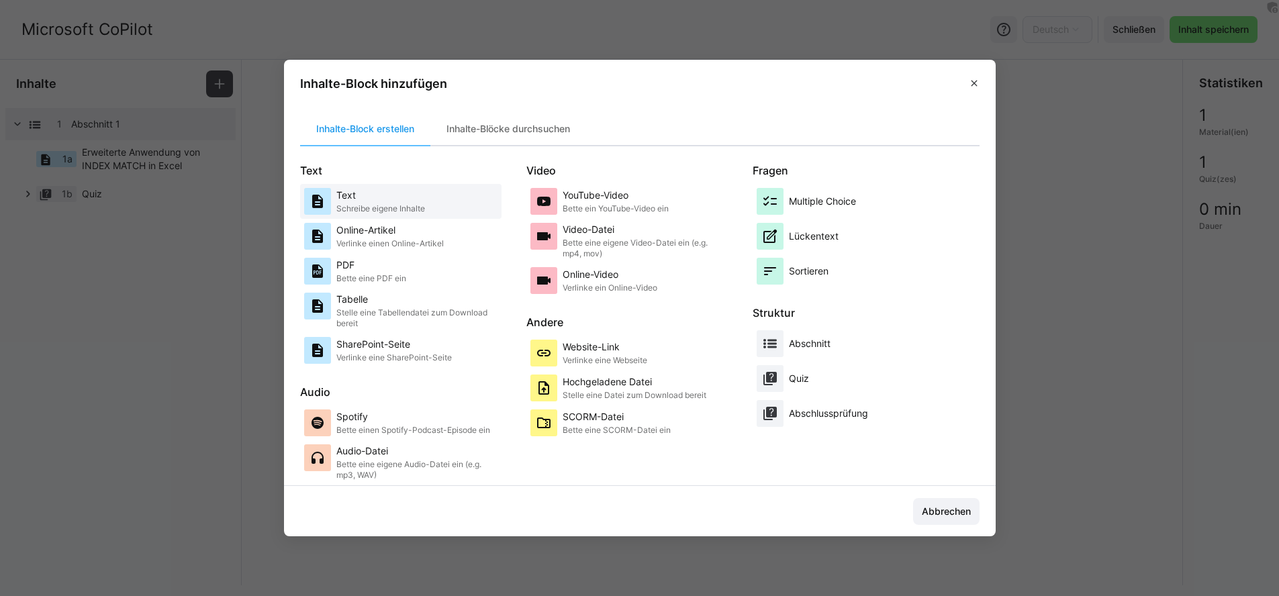
click at [376, 201] on p "Text" at bounding box center [380, 195] width 89 height 13
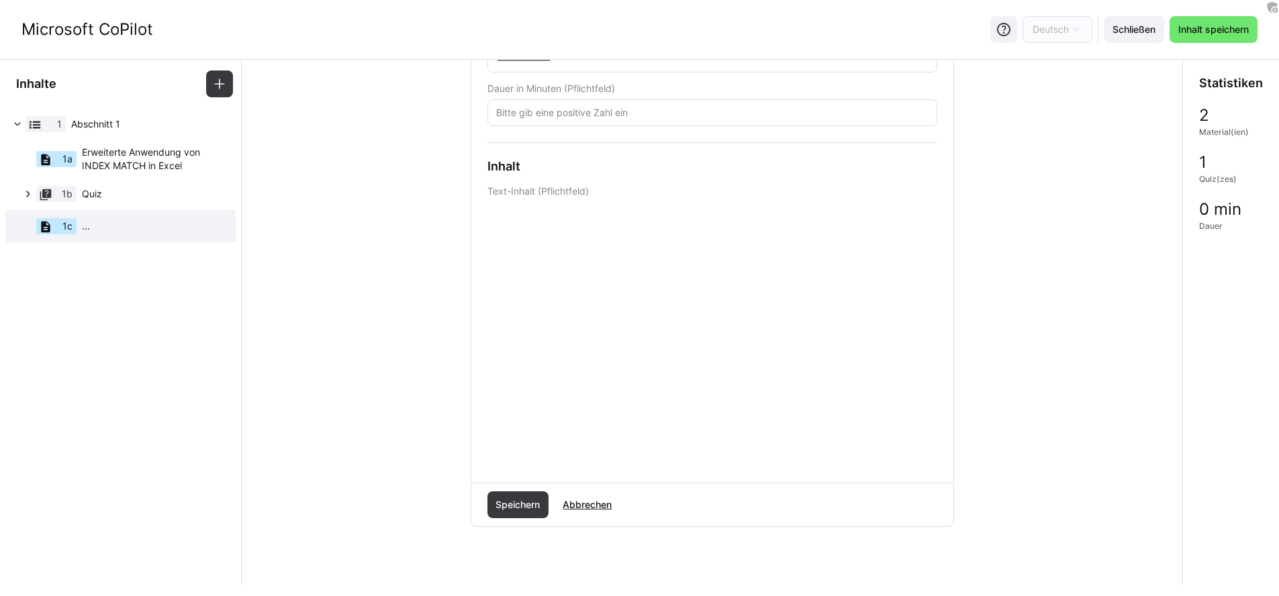
scroll to position [219, 0]
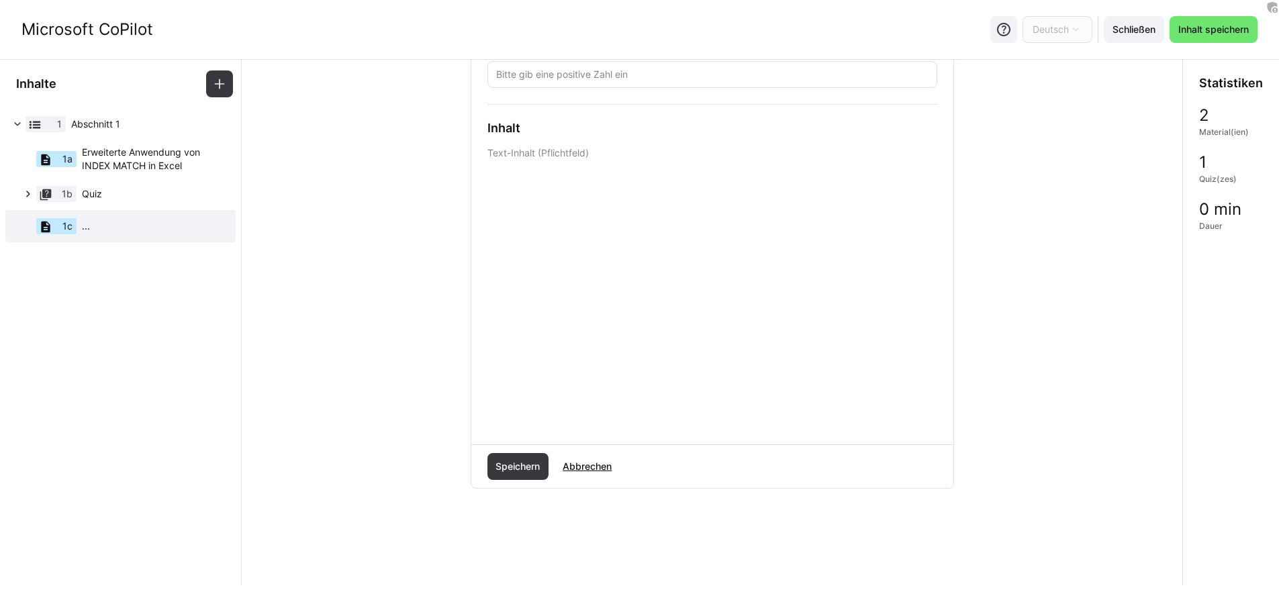
click at [478, 179] on div "**********" at bounding box center [712, 176] width 482 height 538
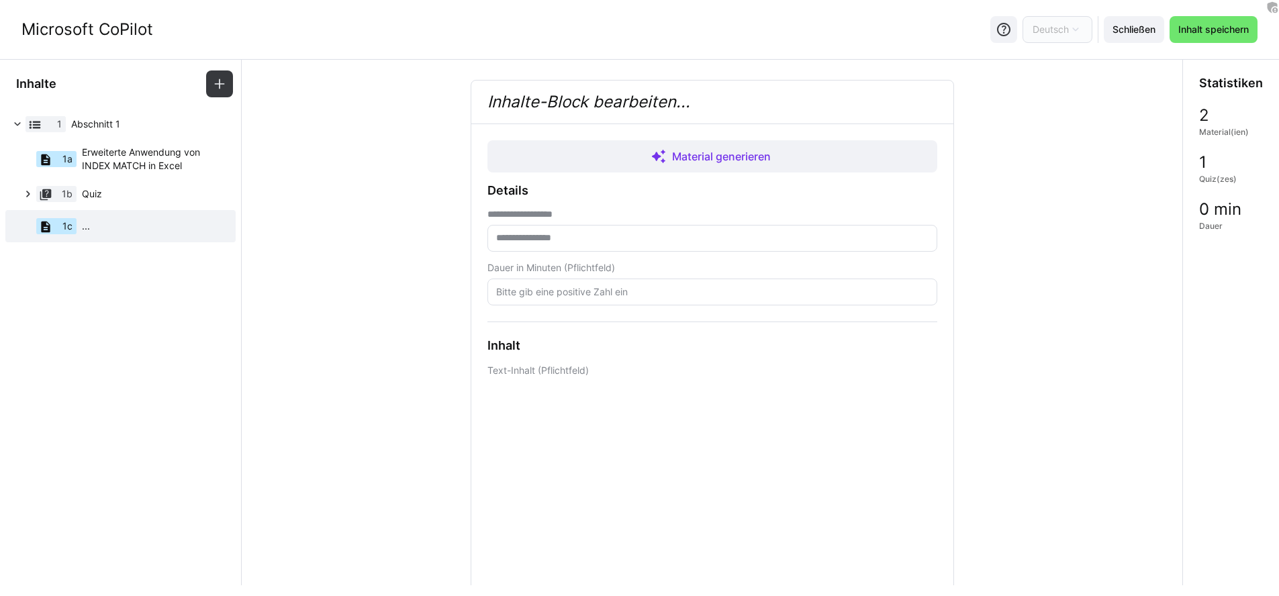
scroll to position [1, 0]
click at [377, 273] on div "**********" at bounding box center [711, 437] width 919 height 712
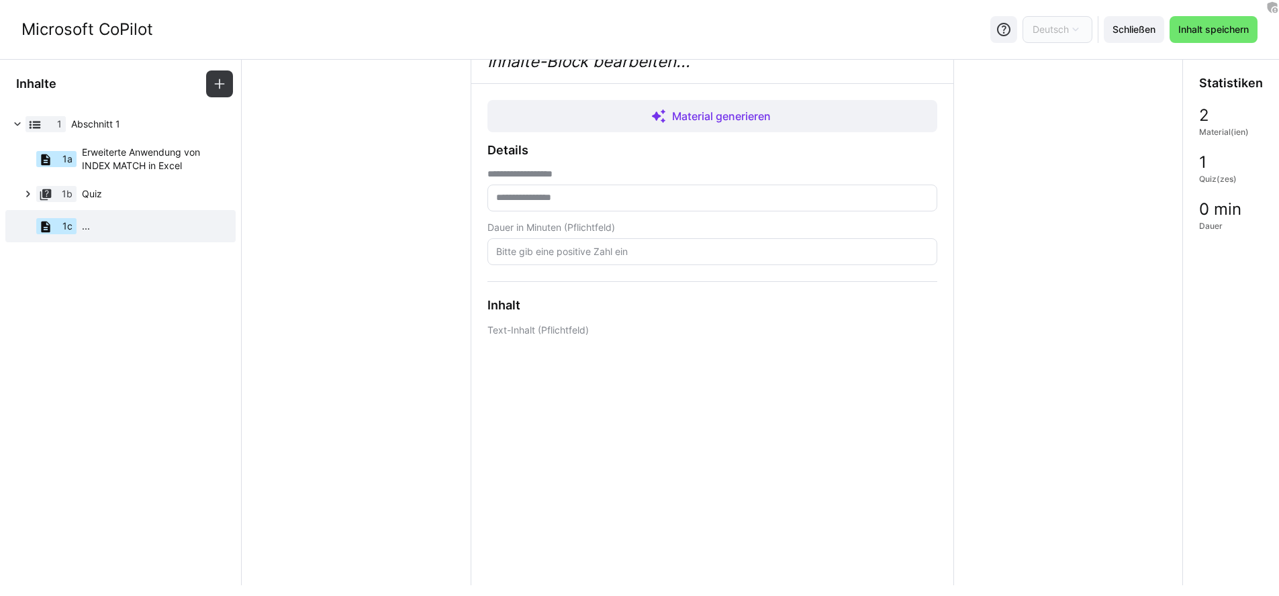
scroll to position [44, 0]
click at [491, 289] on div "**********" at bounding box center [712, 371] width 450 height 463
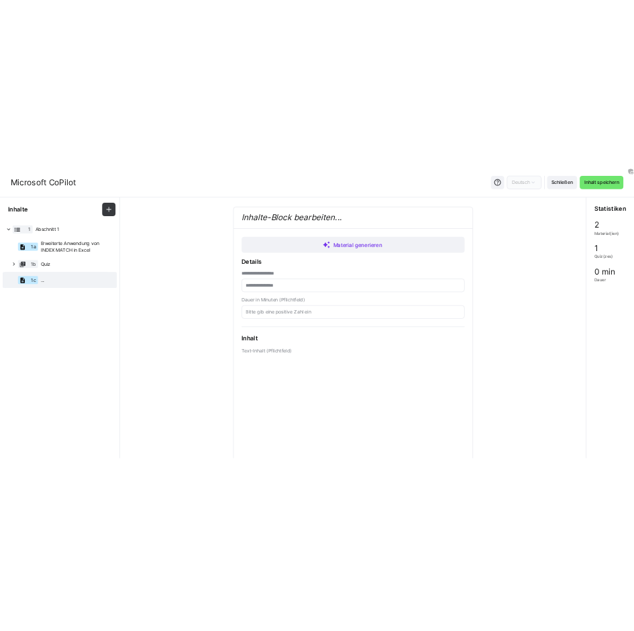
scroll to position [0, 0]
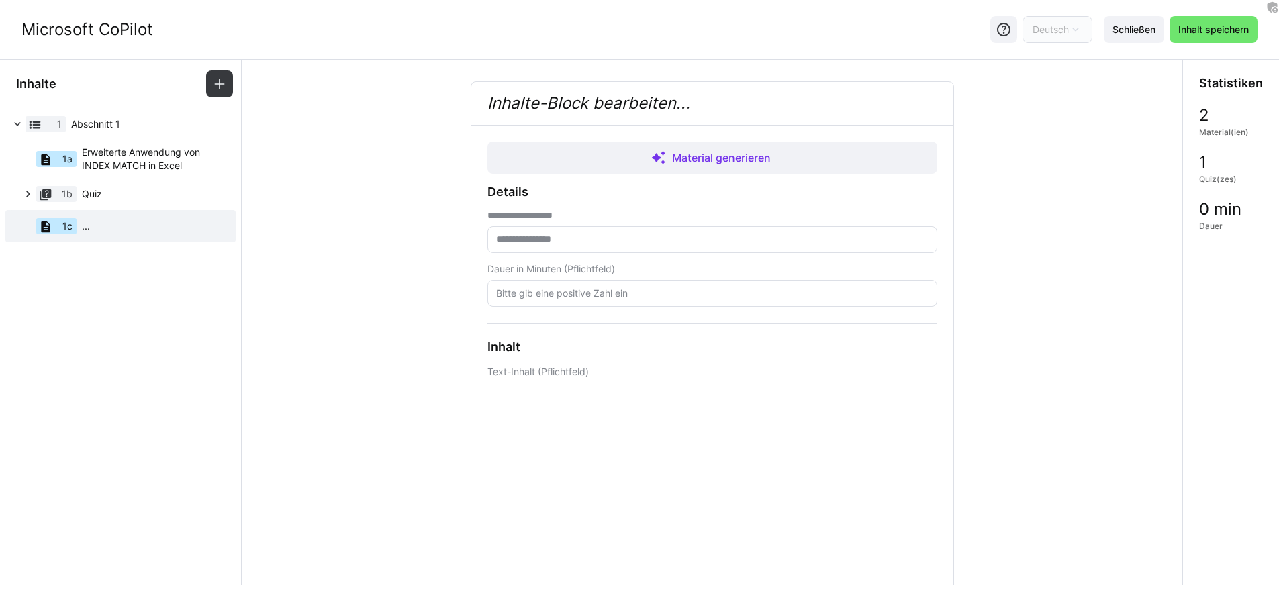
click at [447, 299] on div "**********" at bounding box center [711, 437] width 919 height 712
click at [391, 314] on div "**********" at bounding box center [711, 437] width 919 height 712
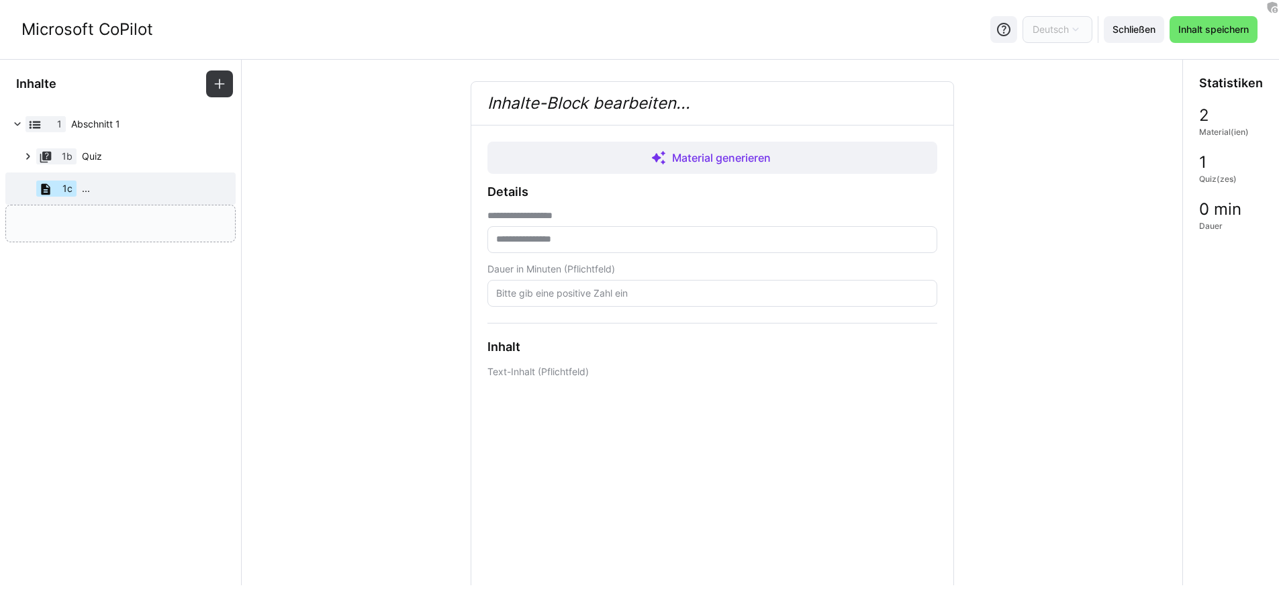
drag, startPoint x: 151, startPoint y: 160, endPoint x: 180, endPoint y: 262, distance: 105.4
drag, startPoint x: 146, startPoint y: 228, endPoint x: 156, endPoint y: 157, distance: 71.8
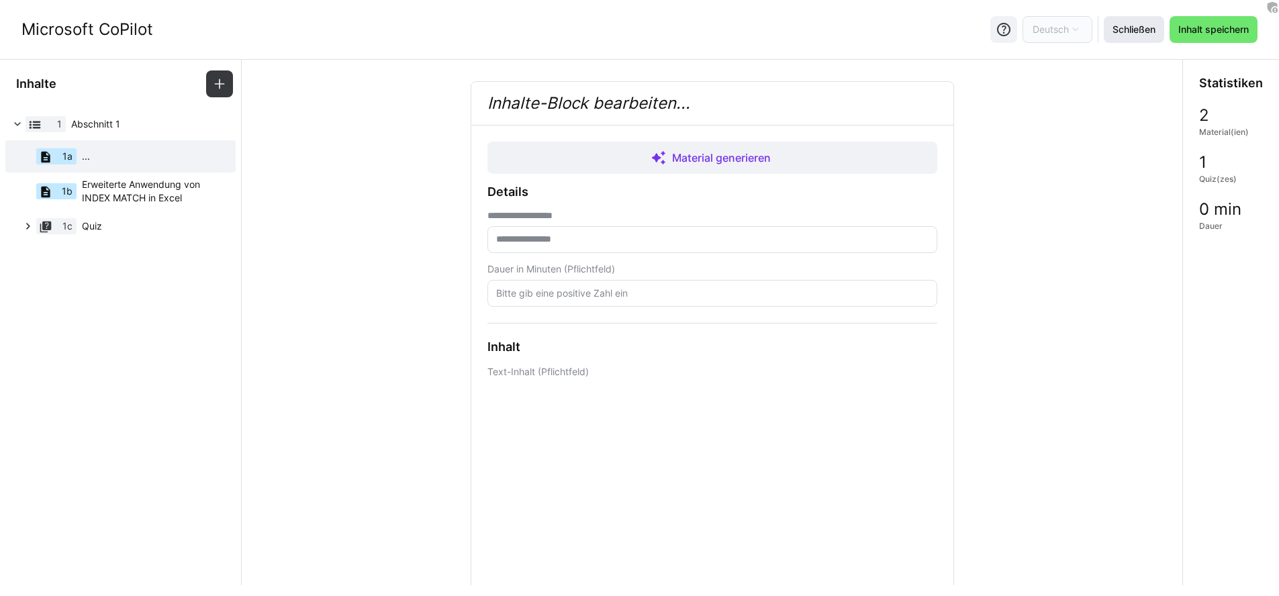
click at [1118, 30] on span "Schließen" at bounding box center [1133, 29] width 47 height 13
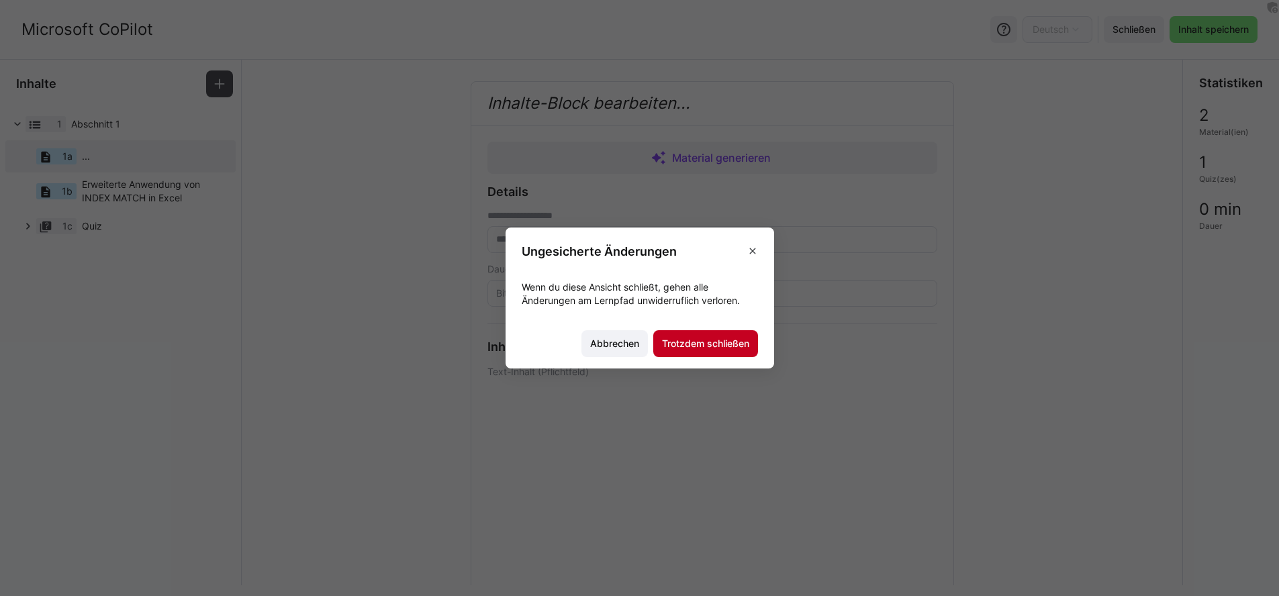
click at [710, 341] on span "Trotzdem schließen" at bounding box center [705, 343] width 91 height 13
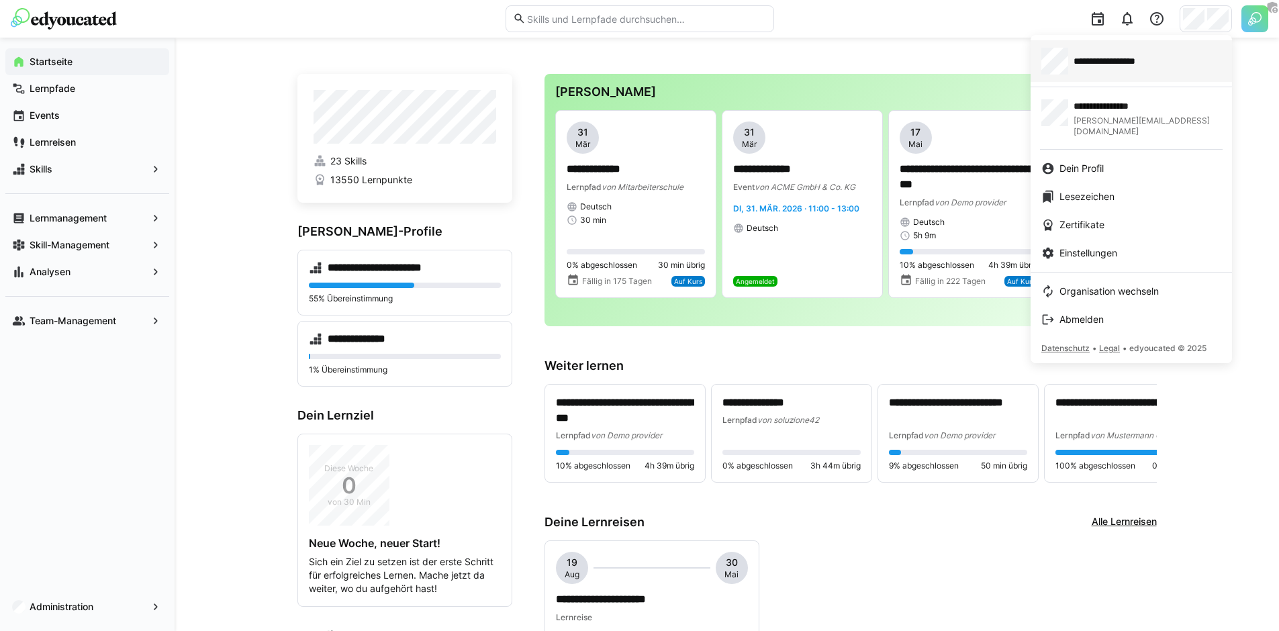
click at [1137, 60] on span "**********" at bounding box center [1123, 60] width 99 height 13
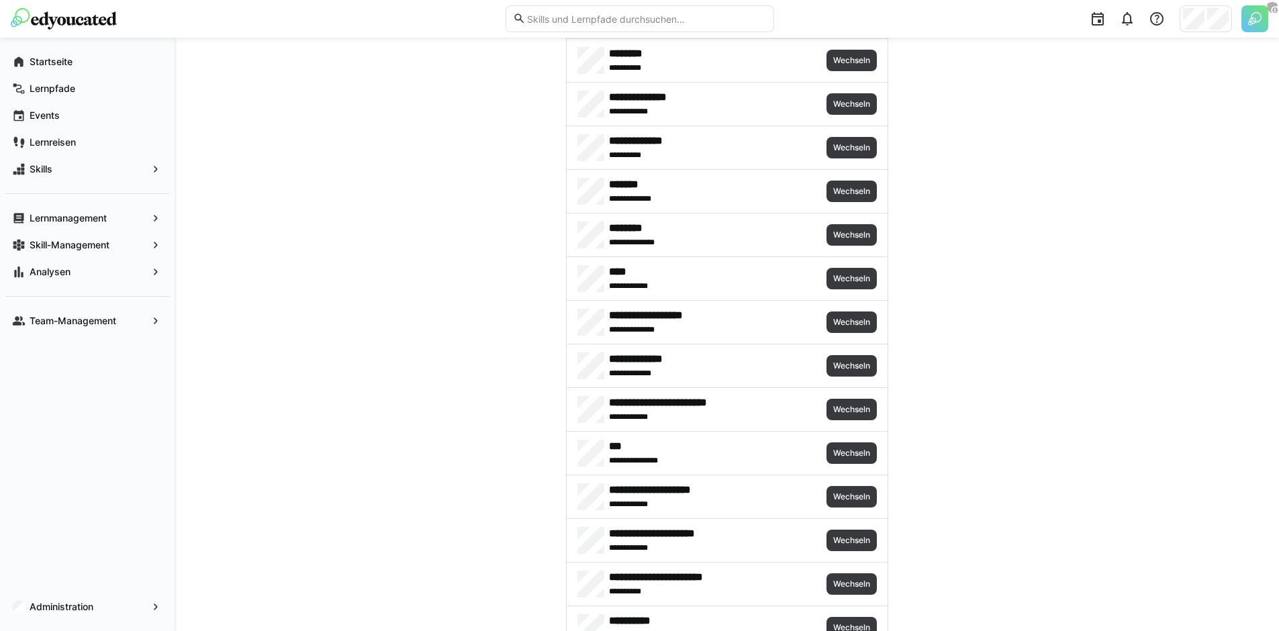
scroll to position [6065, 0]
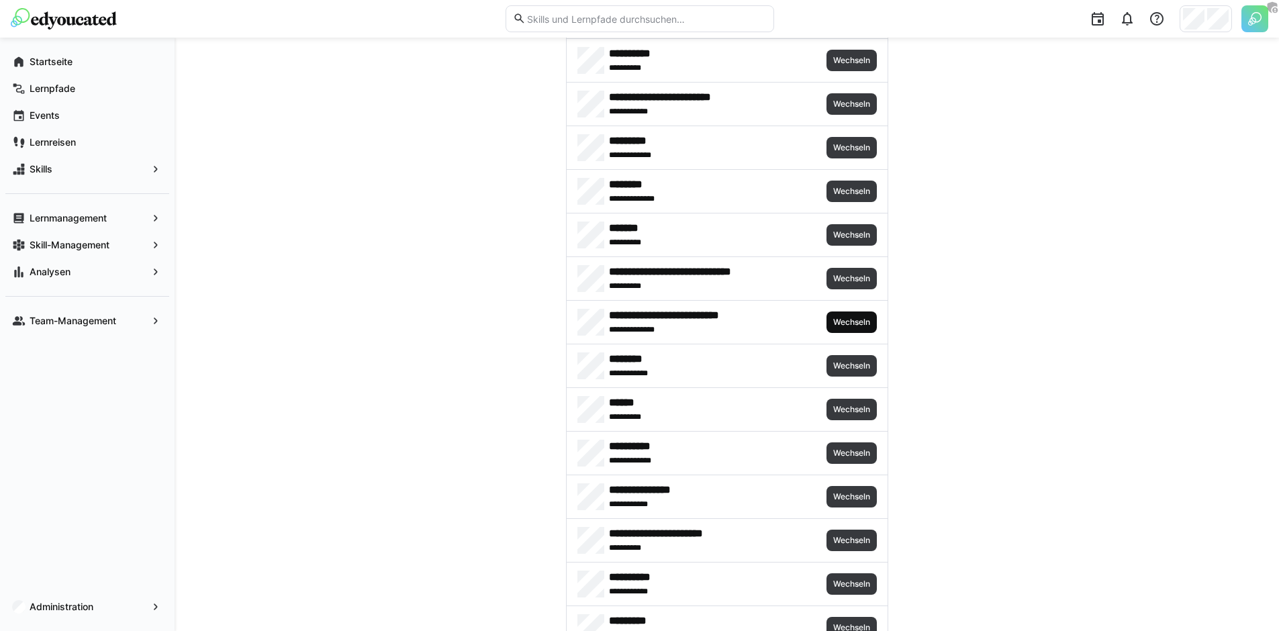
click at [852, 317] on span "Wechseln" at bounding box center [852, 322] width 40 height 11
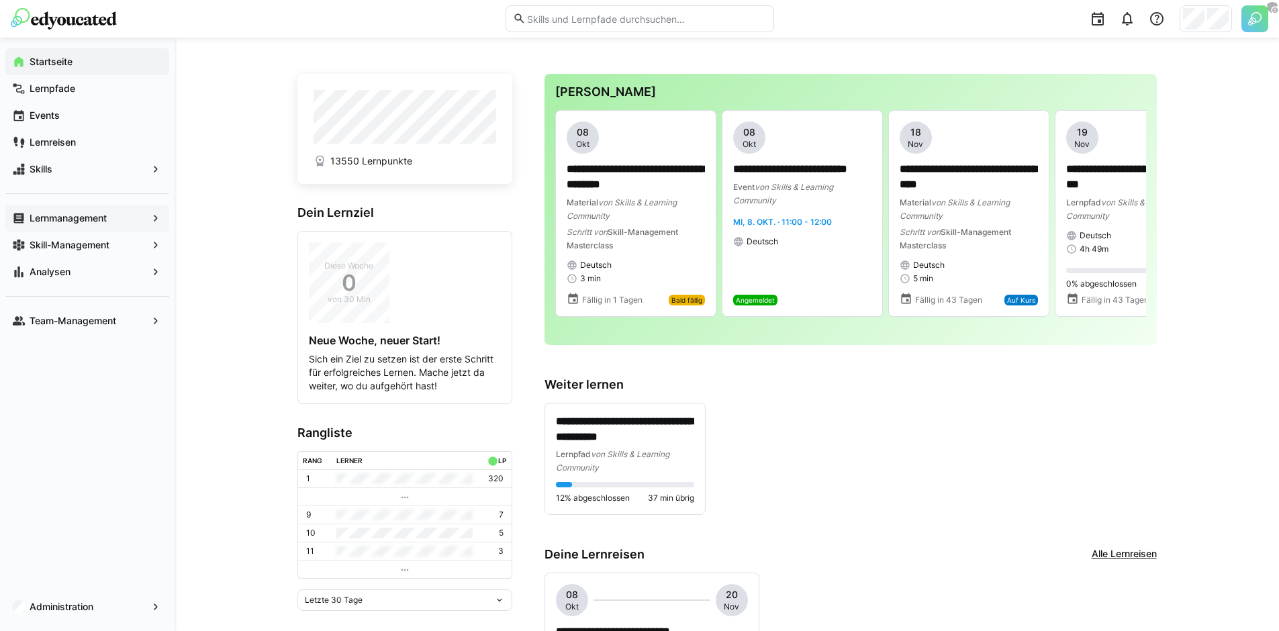
click at [107, 224] on span "Lernmanagement" at bounding box center [88, 217] width 120 height 13
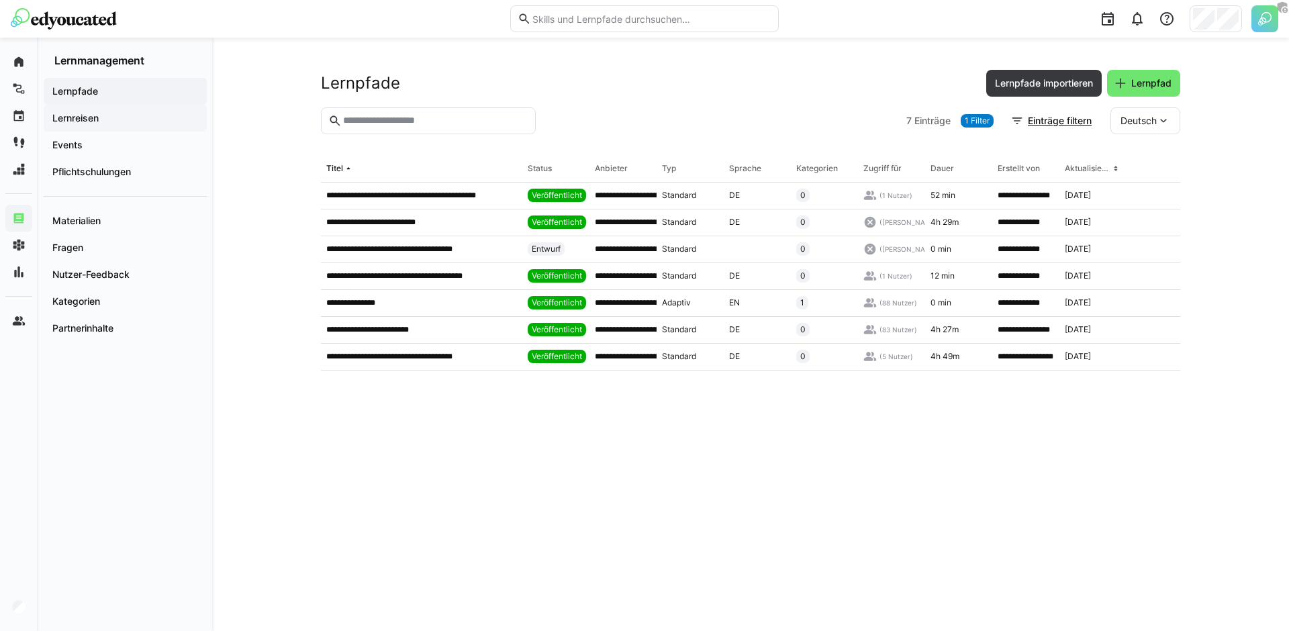
click at [124, 120] on span "Lernreisen" at bounding box center [125, 117] width 150 height 13
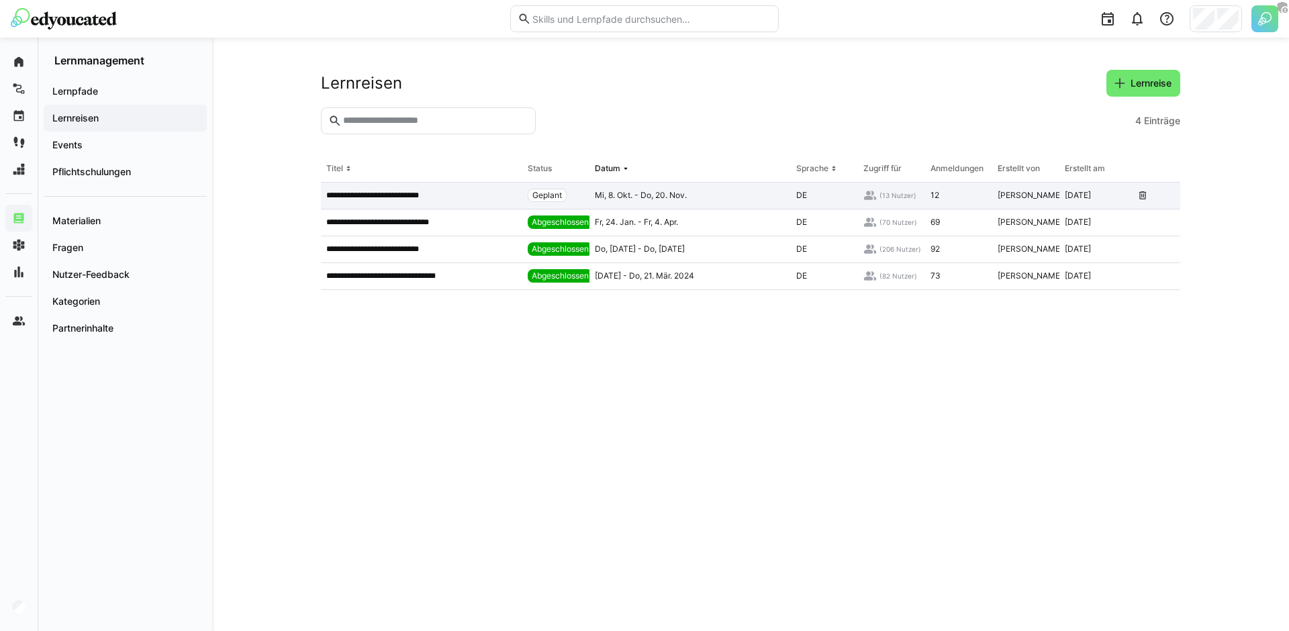
click at [391, 199] on p "**********" at bounding box center [385, 195] width 119 height 11
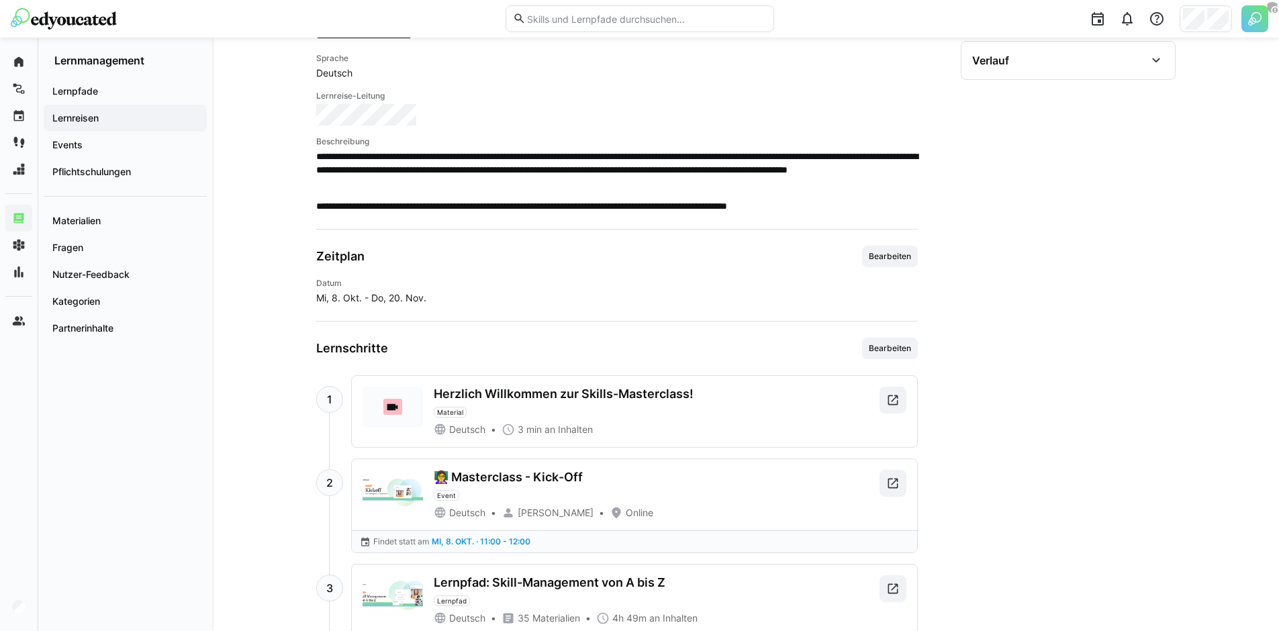
scroll to position [189, 0]
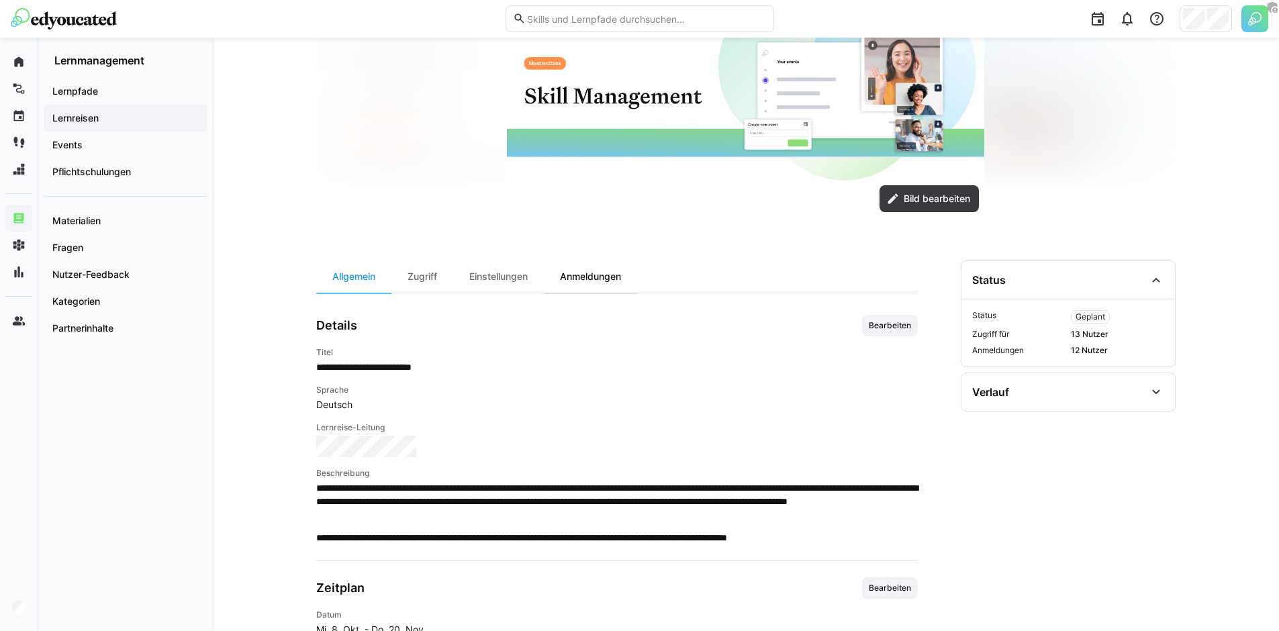
click at [594, 281] on div "Anmeldungen" at bounding box center [590, 276] width 93 height 32
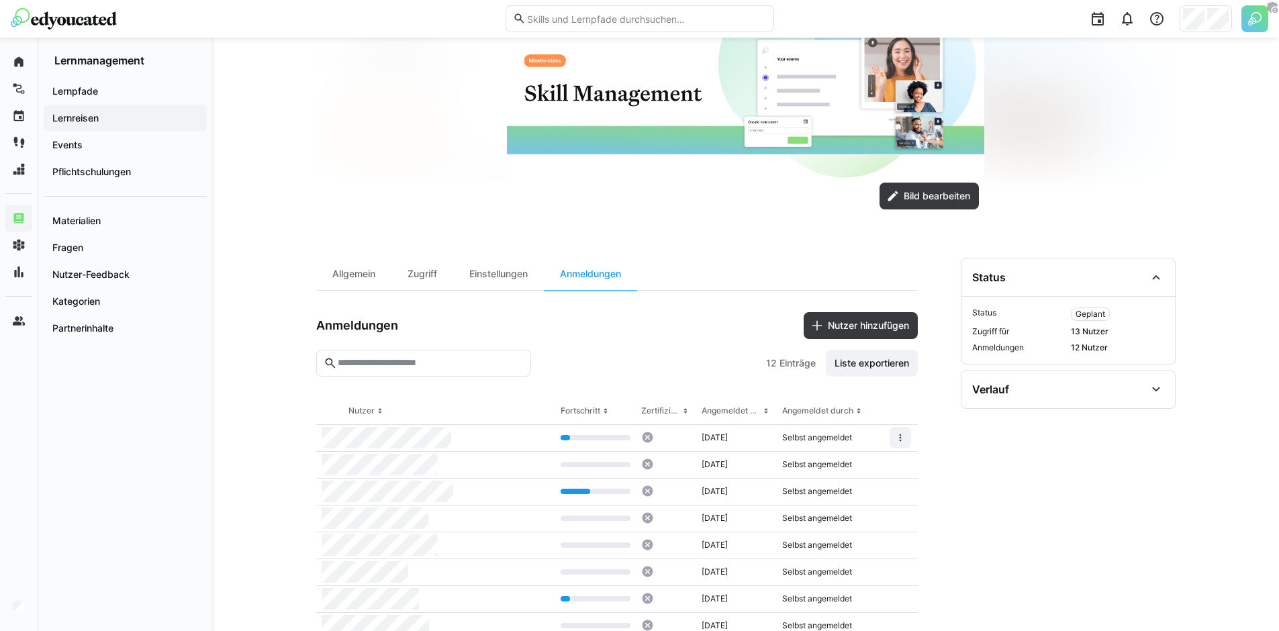
scroll to position [209, 0]
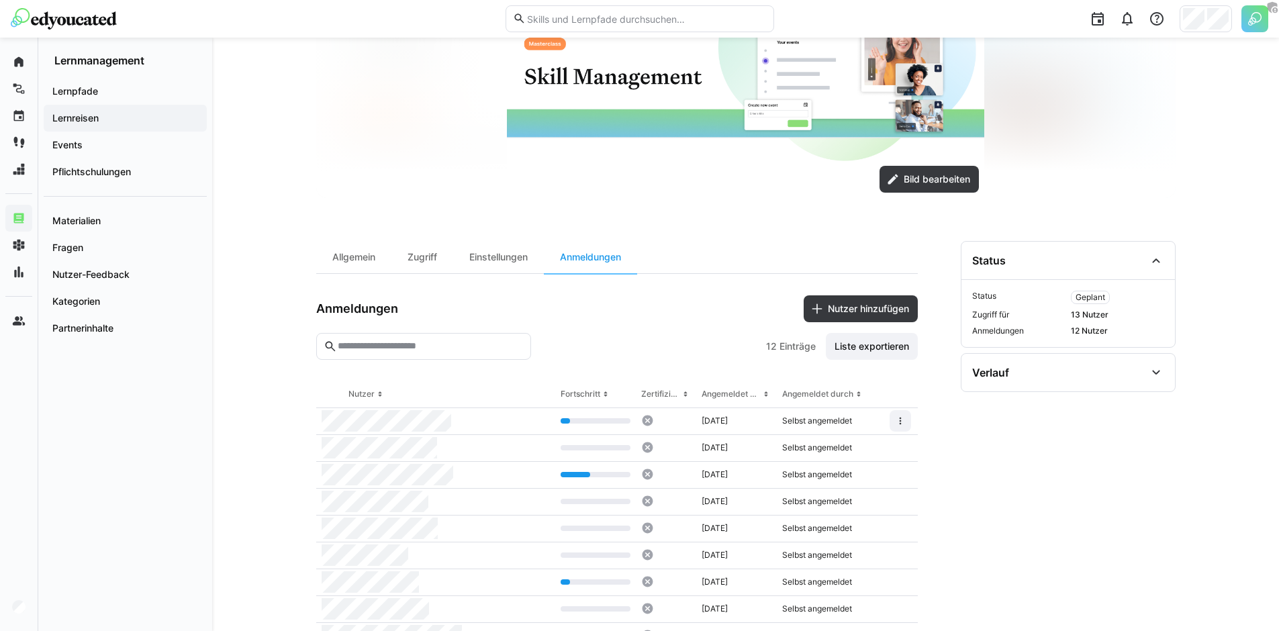
click at [524, 193] on img at bounding box center [745, 64] width 477 height 269
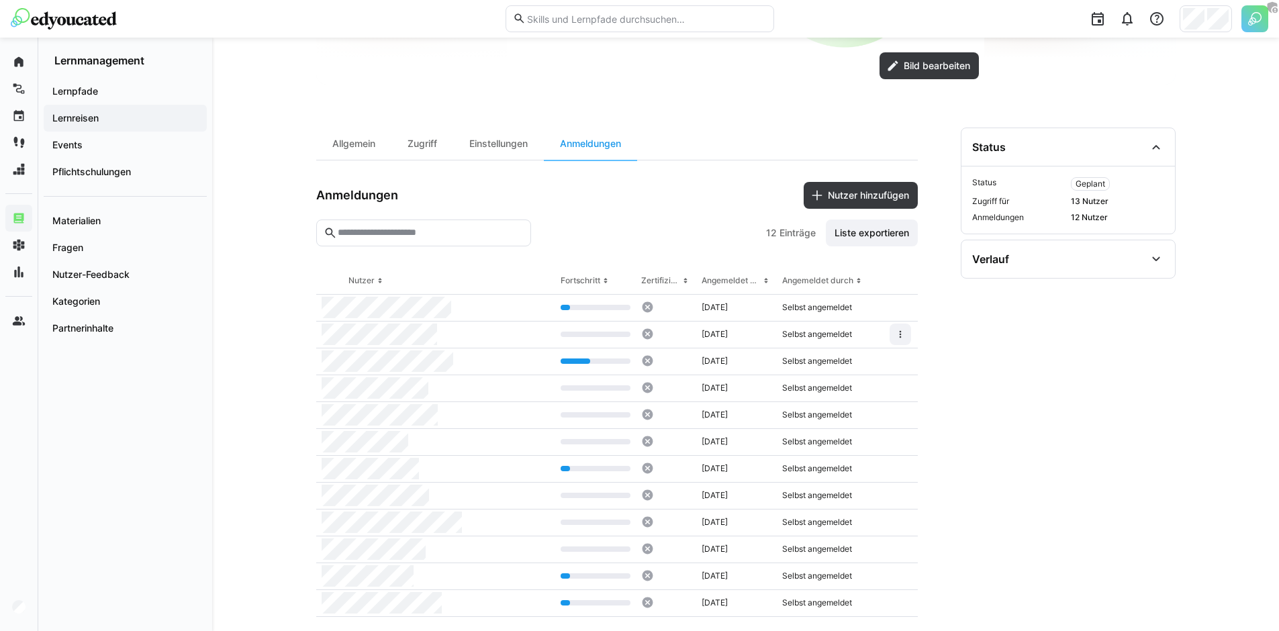
scroll to position [313, 0]
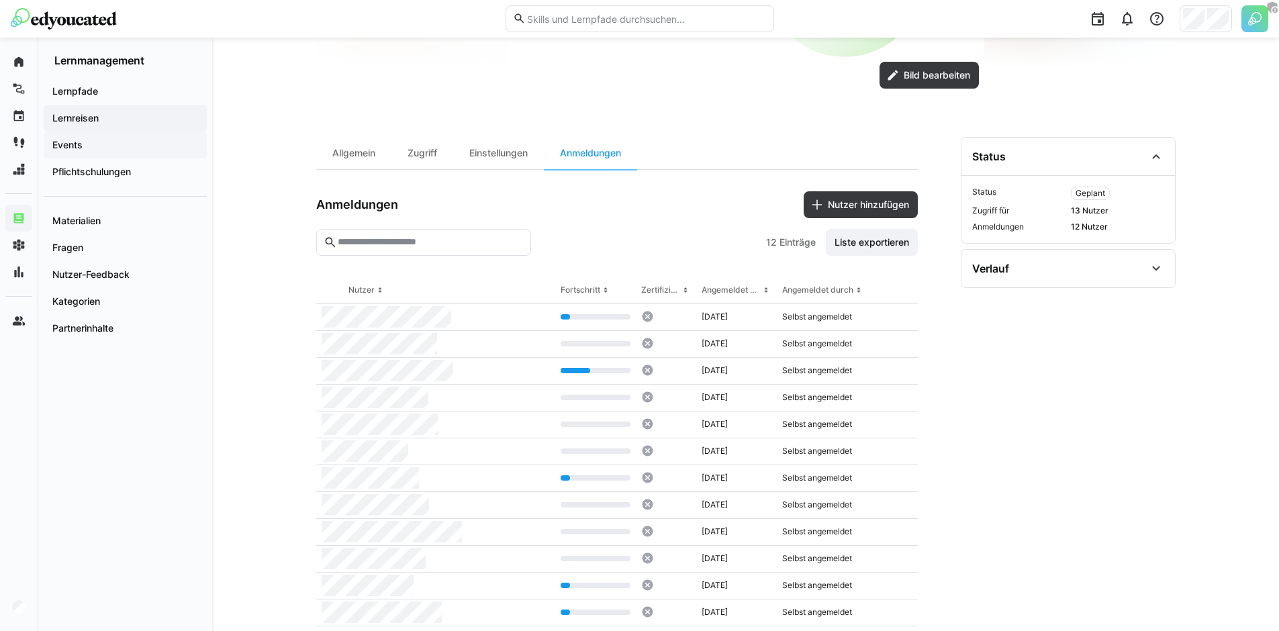
click at [117, 146] on span "Events" at bounding box center [125, 144] width 150 height 13
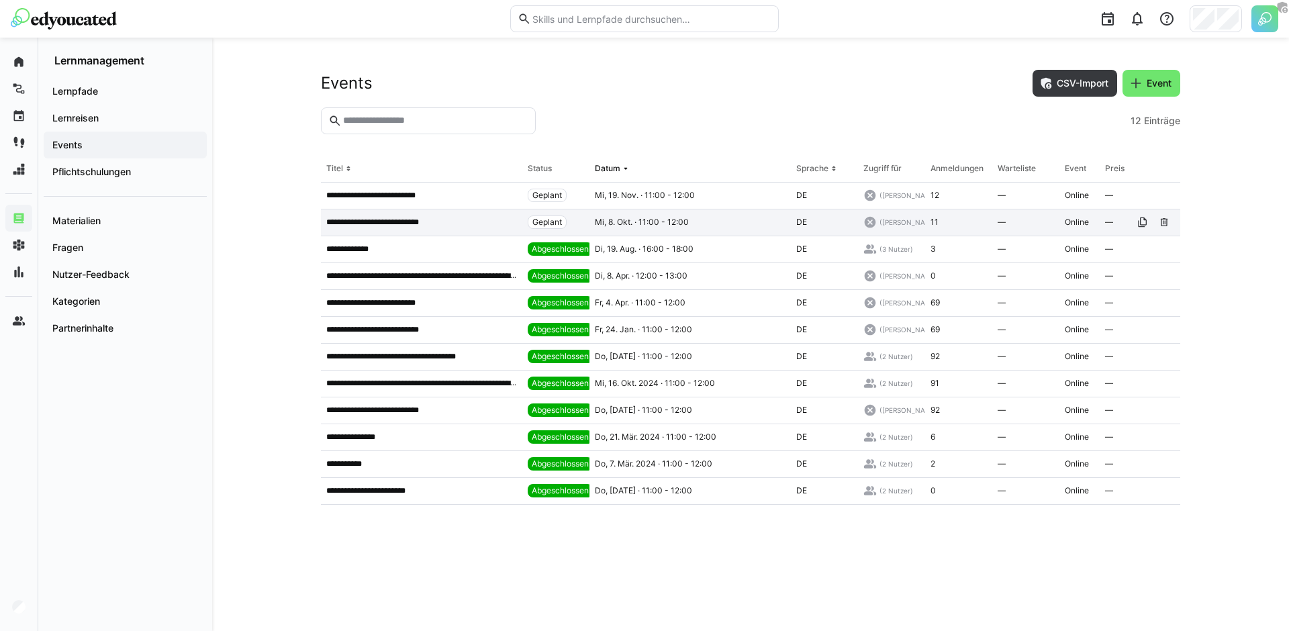
click at [422, 218] on p "**********" at bounding box center [374, 222] width 97 height 11
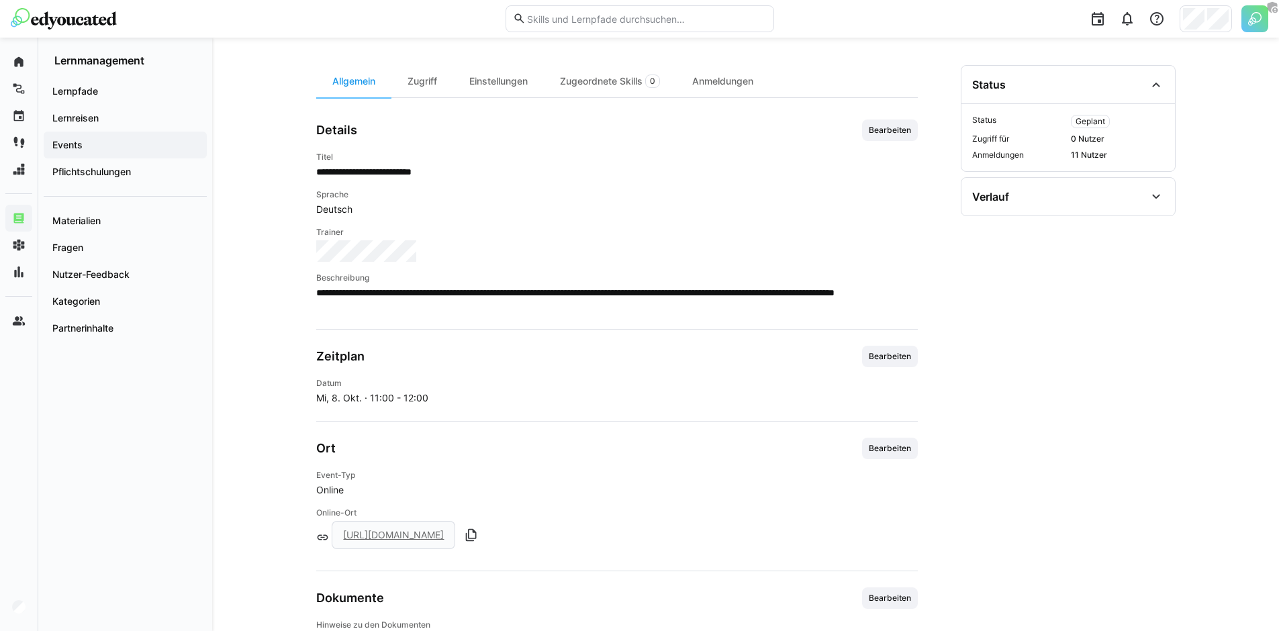
scroll to position [350, 0]
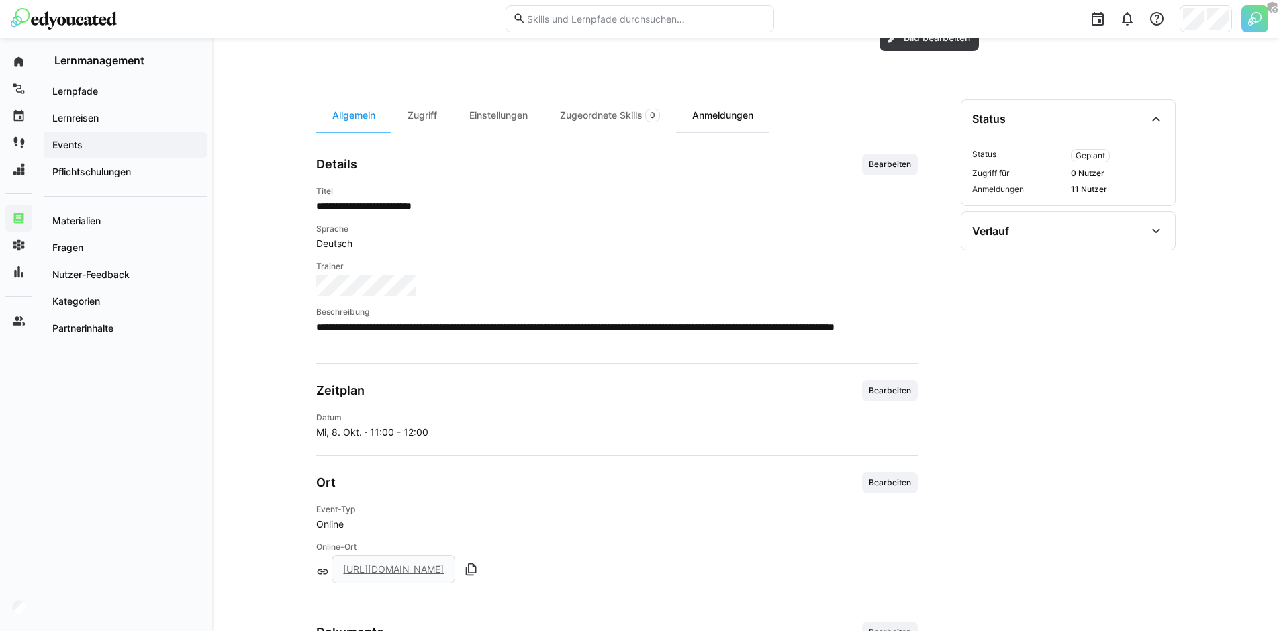
click at [733, 115] on div "Anmeldungen" at bounding box center [722, 115] width 93 height 32
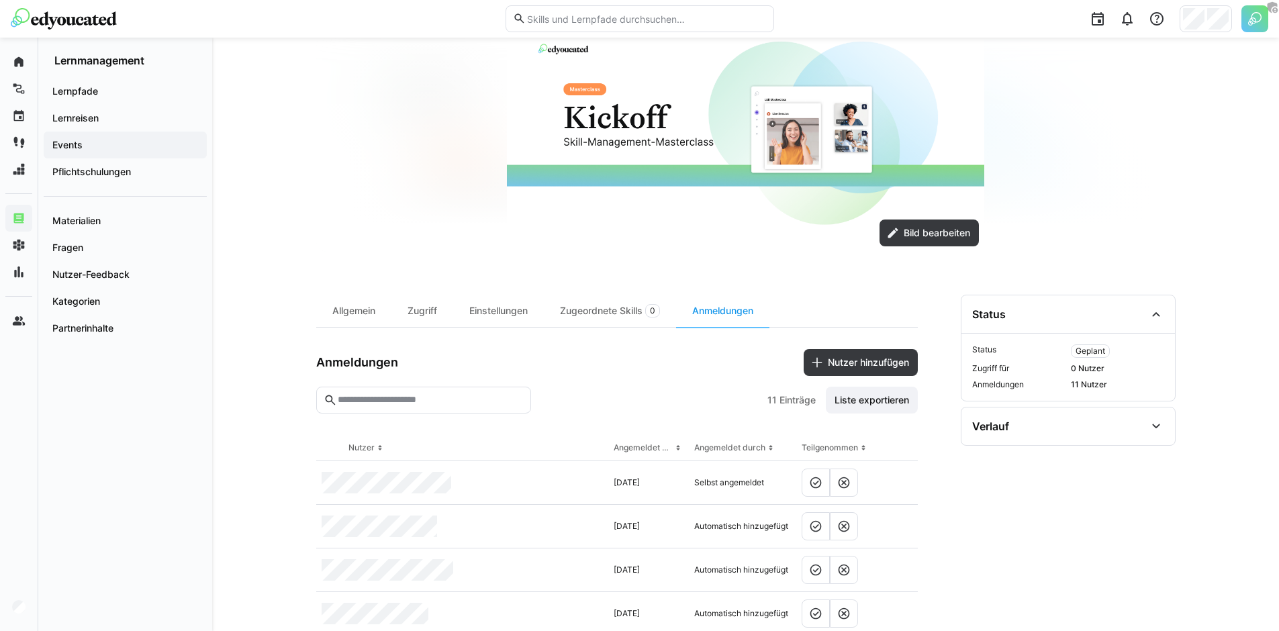
scroll to position [268, 0]
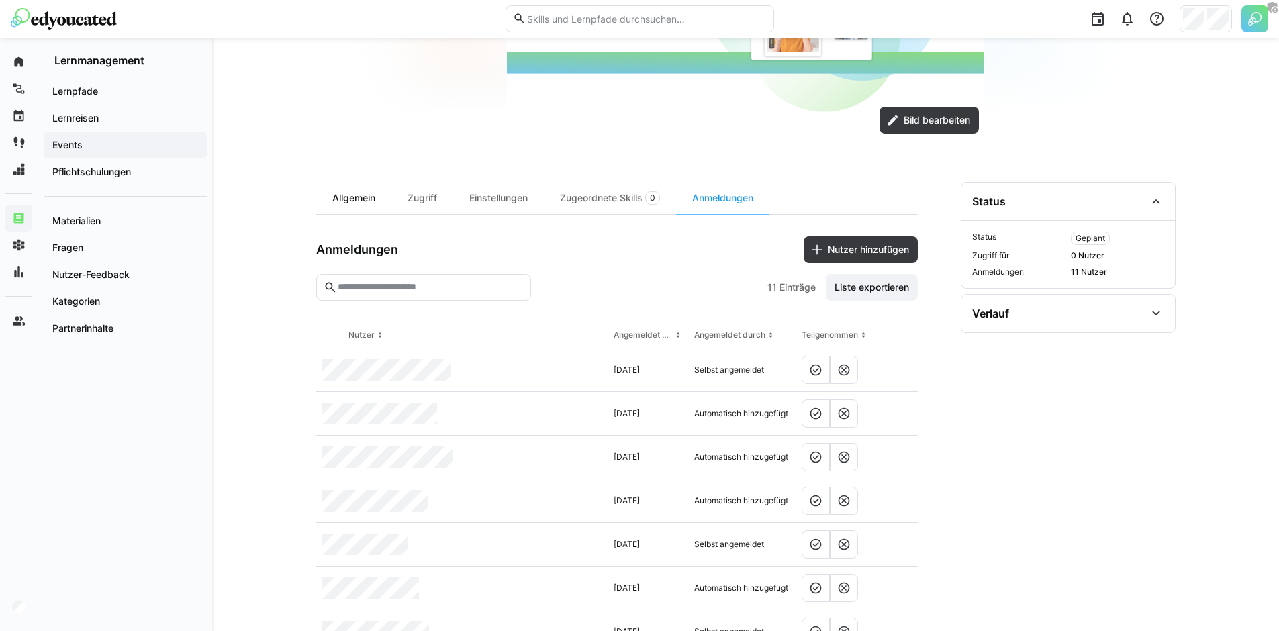
click at [351, 206] on div "Allgemein" at bounding box center [353, 198] width 75 height 32
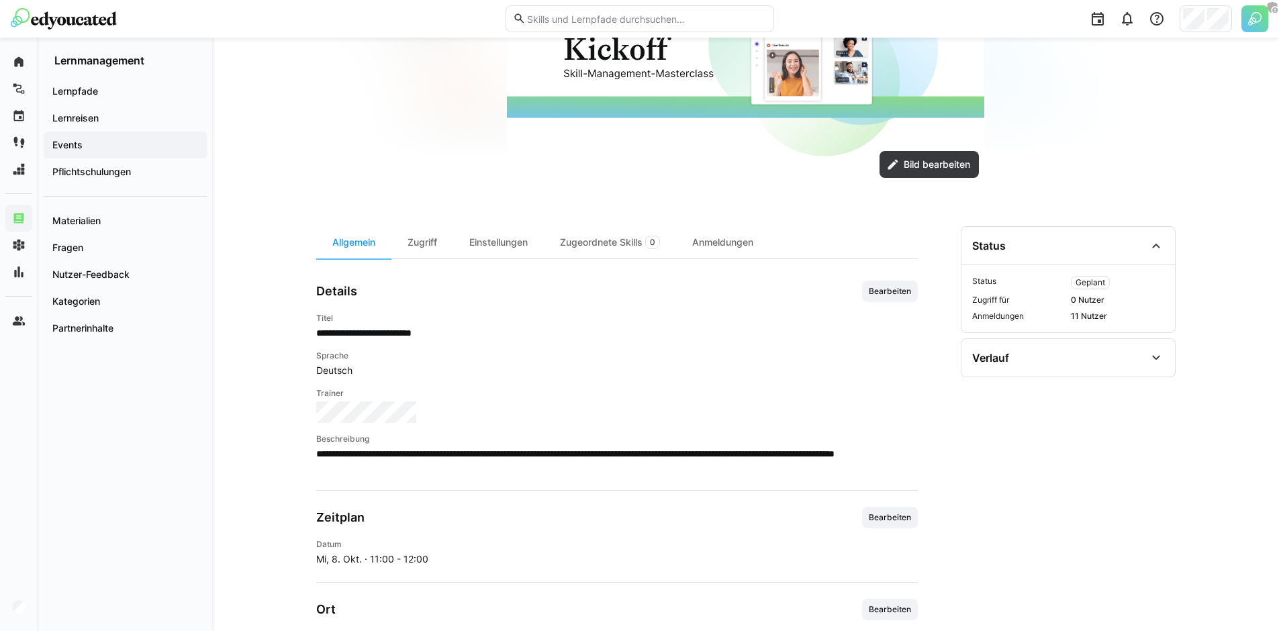
scroll to position [458, 0]
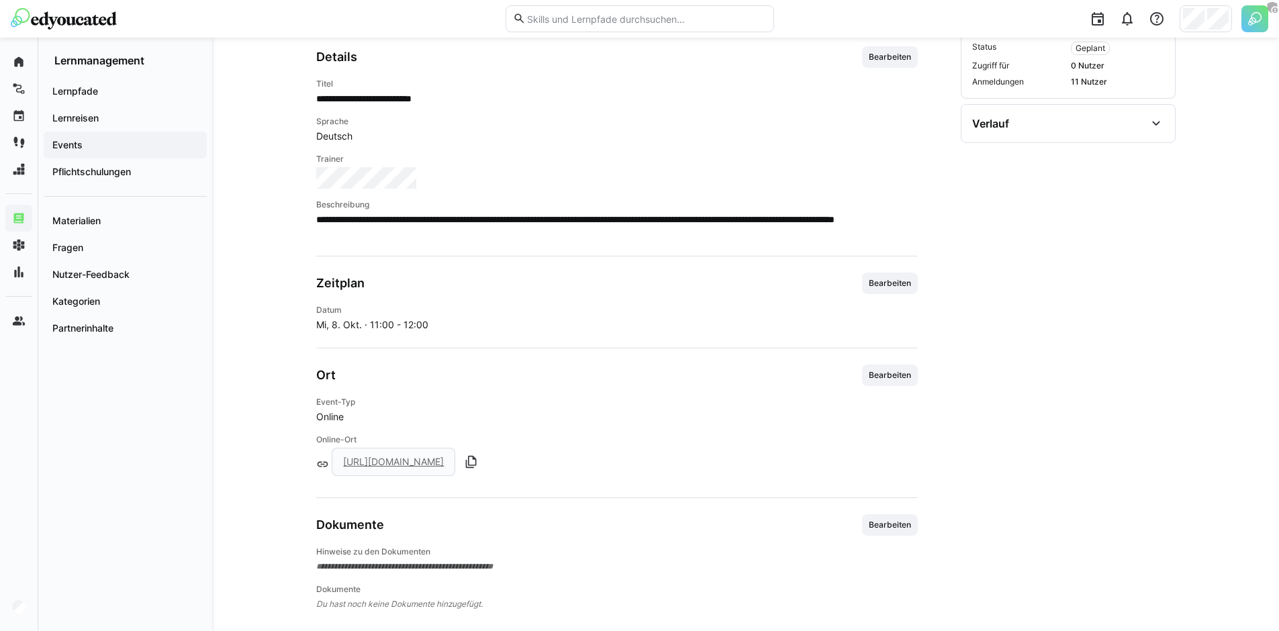
click at [440, 461] on link "[URL][DOMAIN_NAME]" at bounding box center [393, 461] width 101 height 11
